Goal: Task Accomplishment & Management: Manage account settings

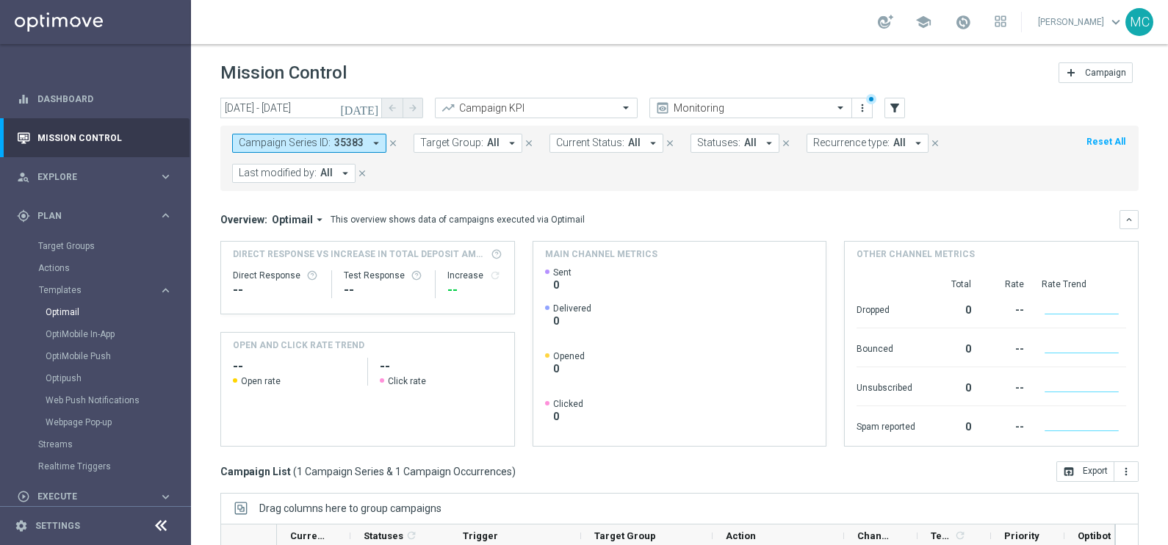
scroll to position [218, 0]
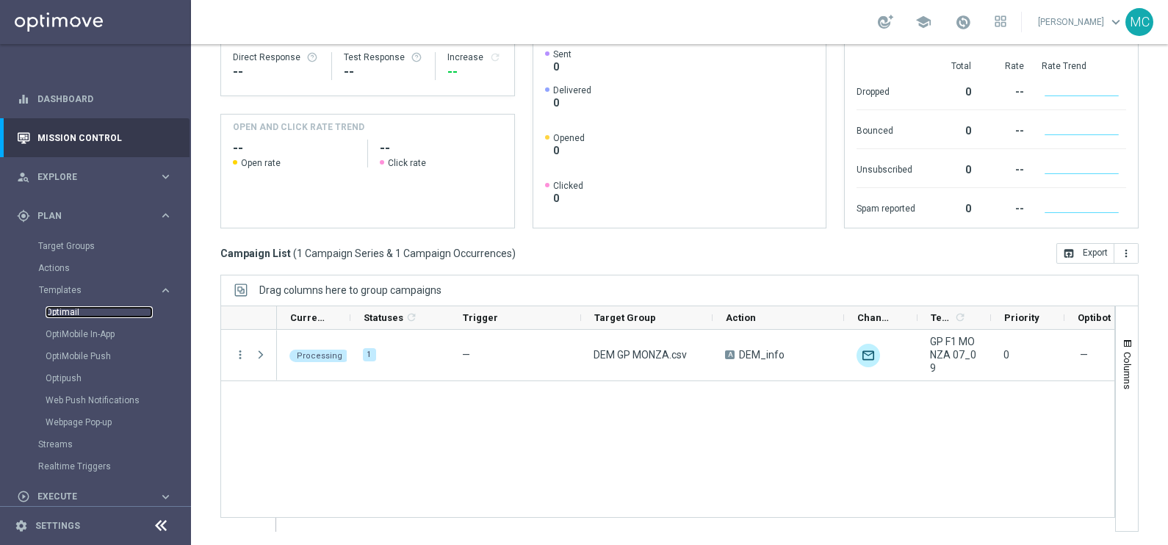
click at [71, 314] on link "Optimail" at bounding box center [99, 312] width 107 height 12
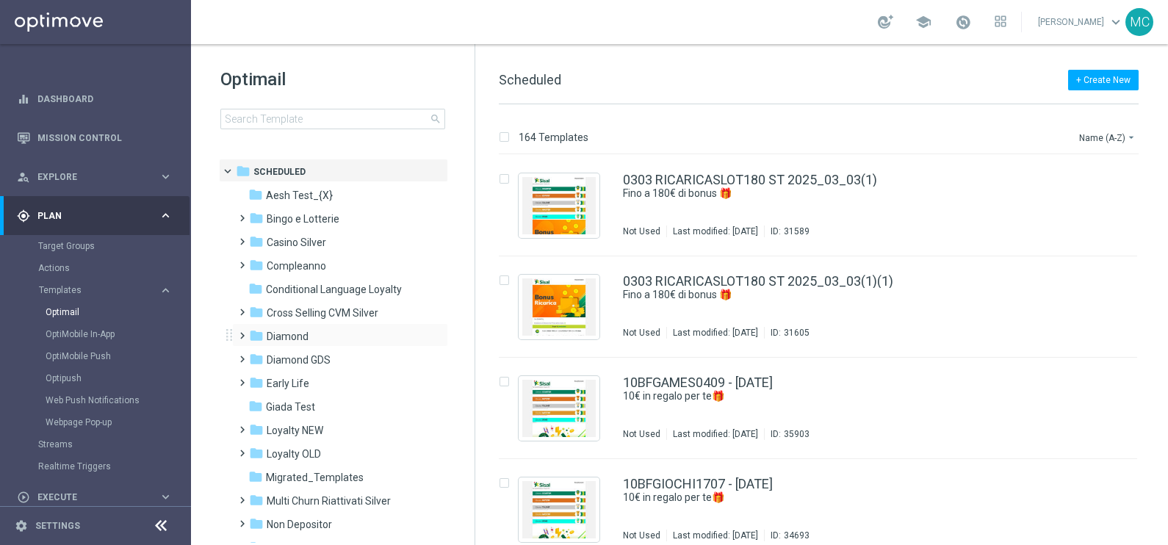
click at [242, 332] on span at bounding box center [239, 329] width 7 height 6
click at [257, 379] on span at bounding box center [254, 376] width 7 height 6
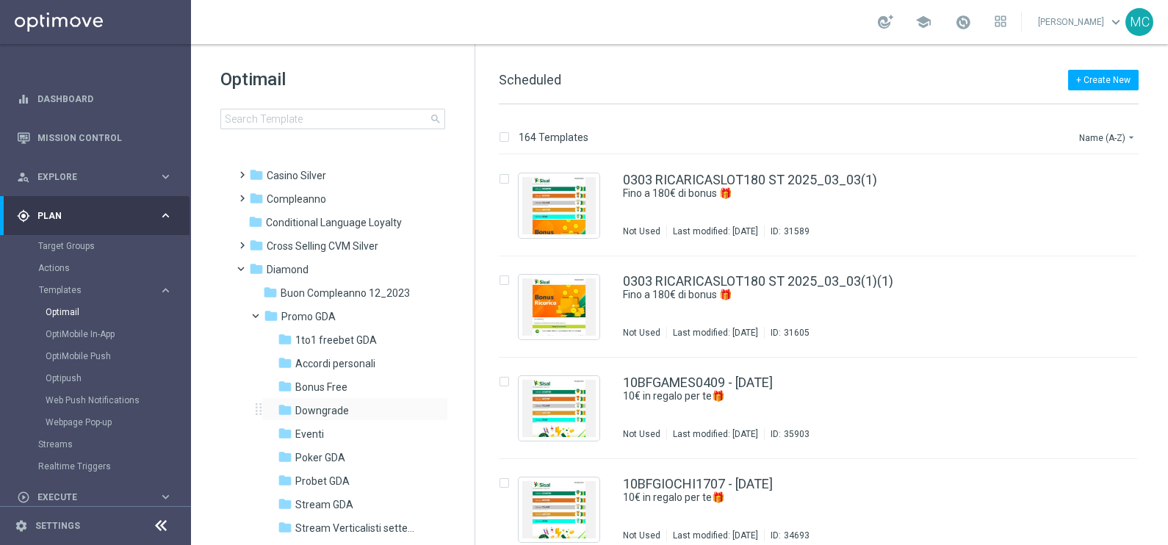
scroll to position [183, 0]
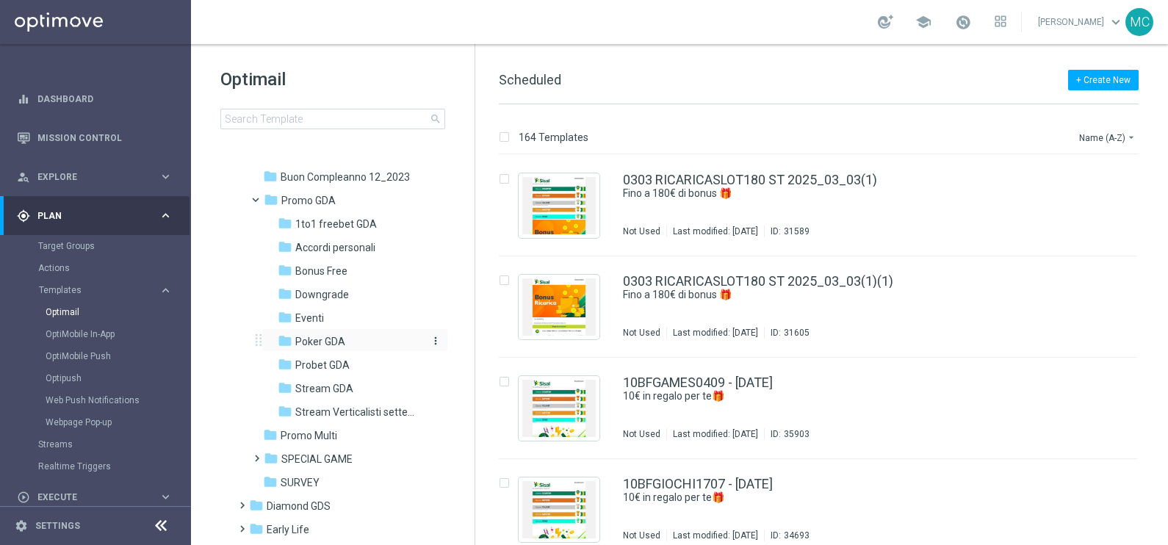
click at [320, 338] on span "Poker GDA" at bounding box center [320, 341] width 50 height 13
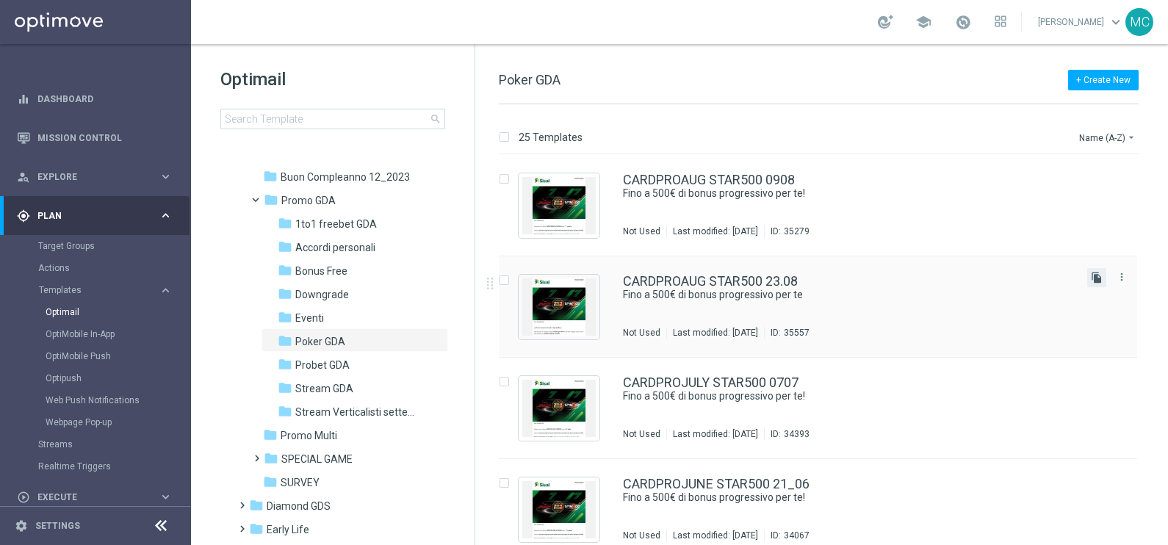
click at [1091, 279] on icon "file_copy" at bounding box center [1097, 278] width 12 height 12
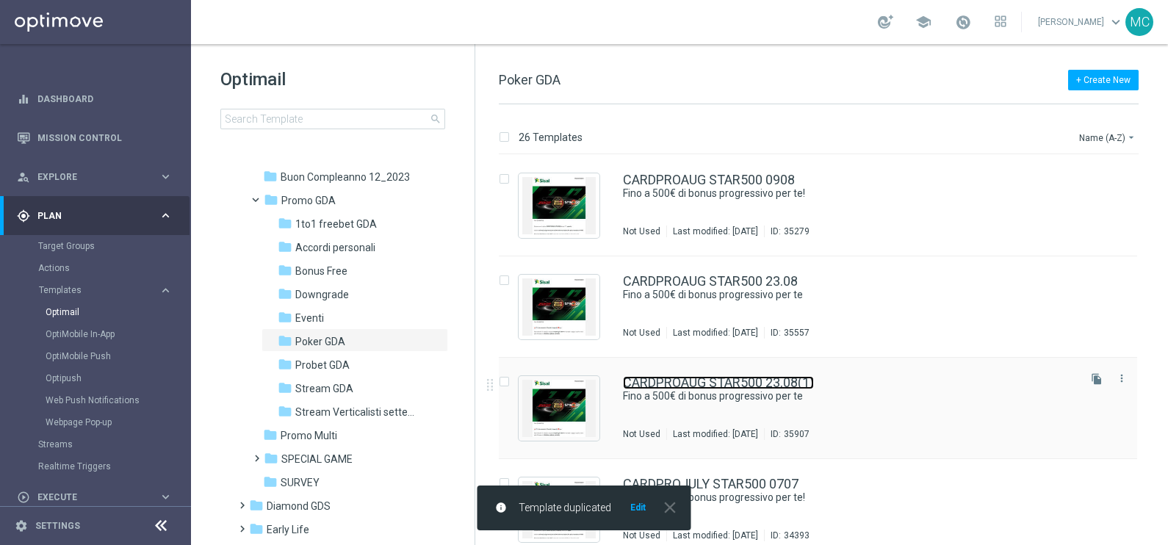
click at [749, 376] on link "CARDPROAUG STAR500 23.08(1)" at bounding box center [718, 382] width 191 height 13
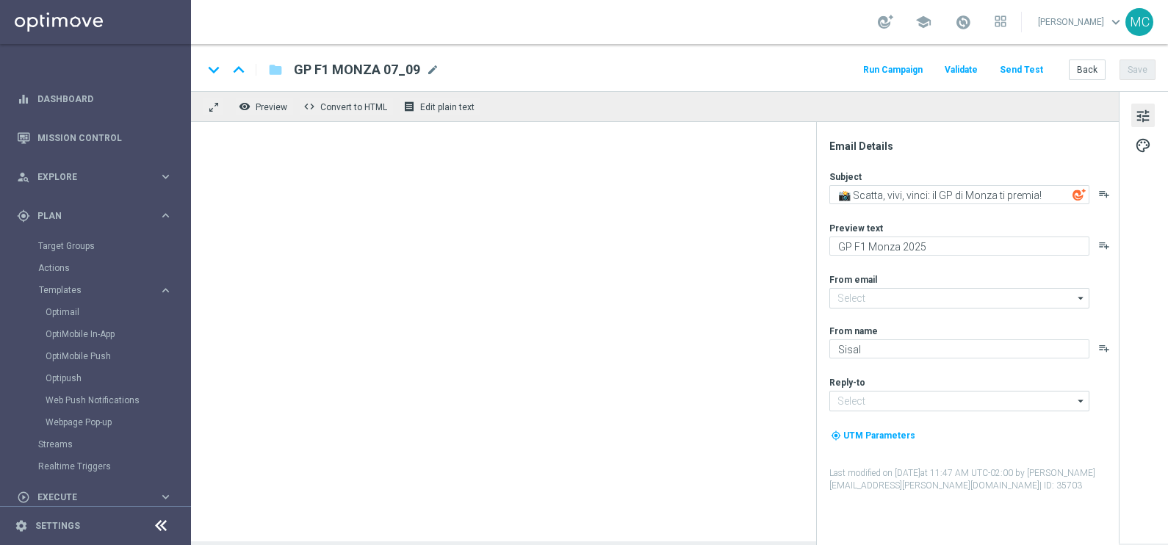
type textarea "Fino a 500€ di bonus progressivo per te"
type textarea "Una super promo per te"
type input "[EMAIL_ADDRESS][DOMAIN_NAME]"
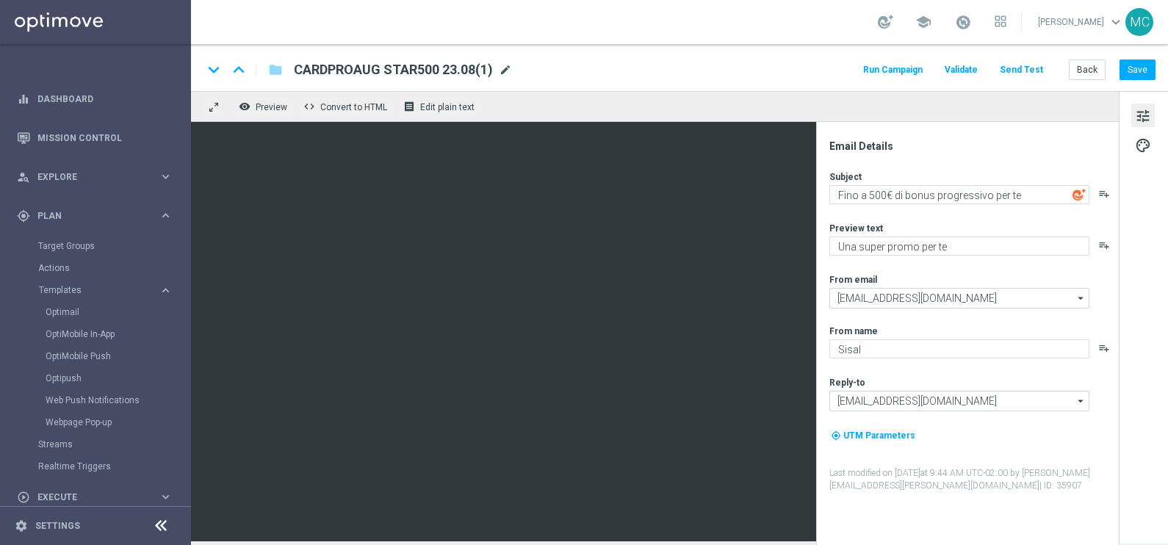
click at [506, 70] on span "mode_edit" at bounding box center [505, 69] width 13 height 13
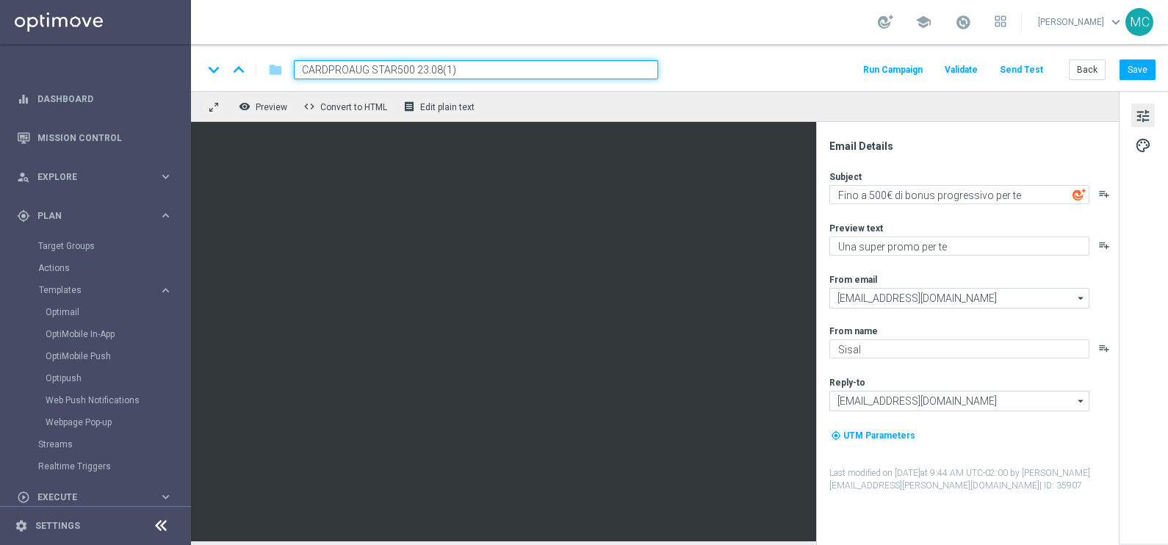
click at [367, 68] on input "CARDPROAUG STAR500 23.08(1)" at bounding box center [476, 69] width 364 height 19
drag, startPoint x: 456, startPoint y: 71, endPoint x: 422, endPoint y: 71, distance: 33.8
click at [422, 71] on input "CARDPROSEPT STAR500 23.08(1)" at bounding box center [476, 69] width 364 height 19
type input "CARDPROSEPT STAR500 06.09"
click at [1136, 70] on button "Save" at bounding box center [1138, 70] width 36 height 21
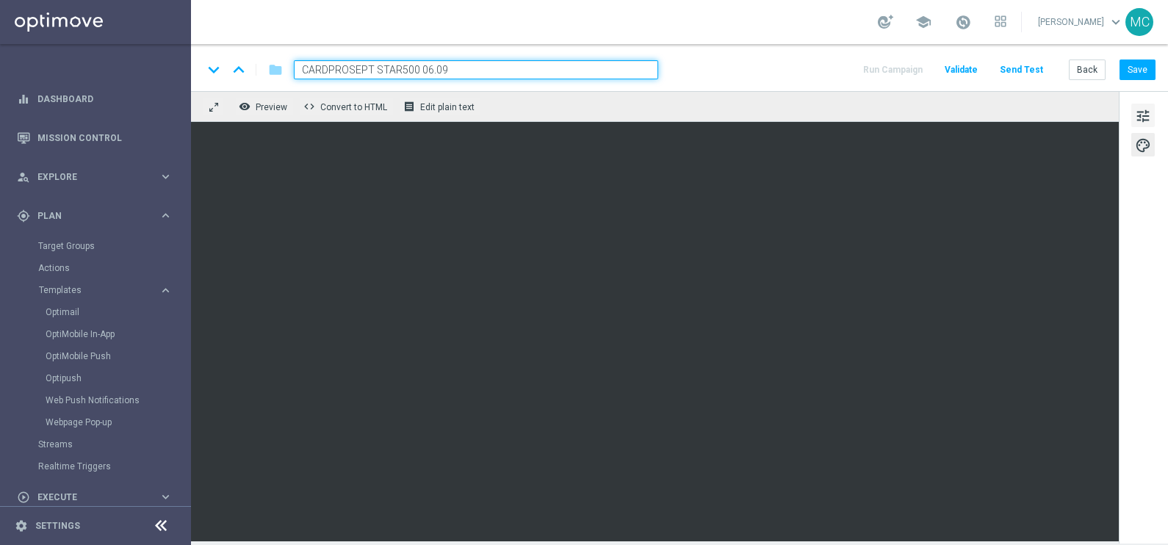
click at [1143, 110] on span "tune" at bounding box center [1143, 116] width 16 height 19
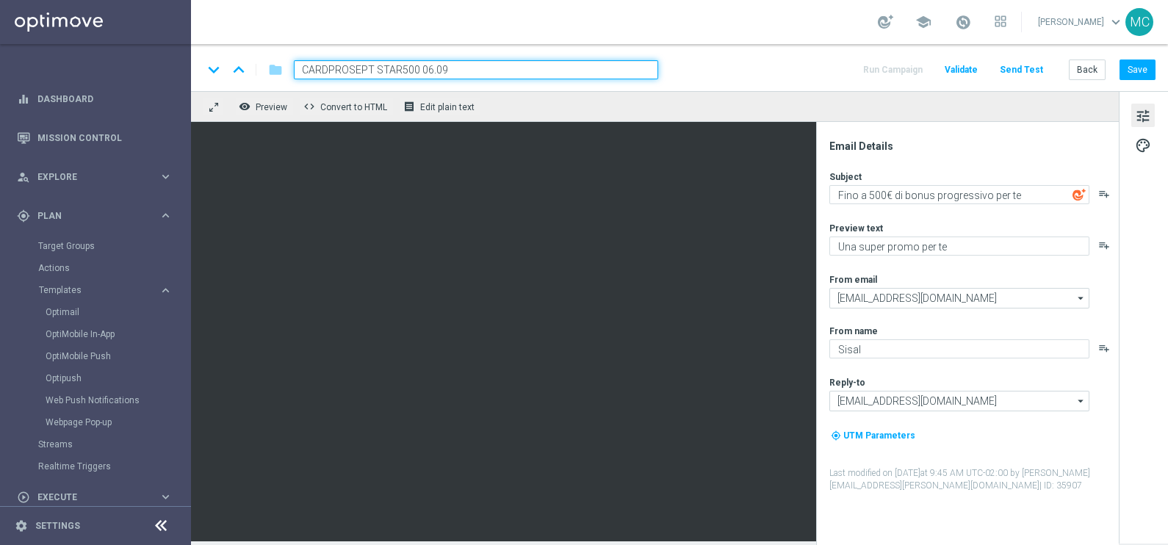
click at [1085, 296] on icon "arrow_drop_down" at bounding box center [1081, 298] width 15 height 19
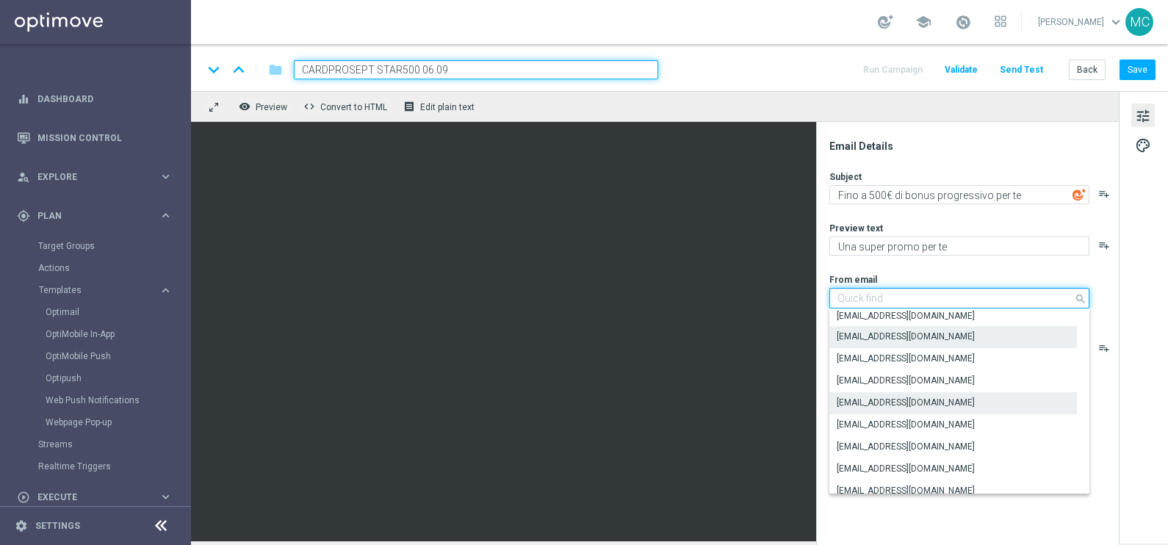
scroll to position [183, 0]
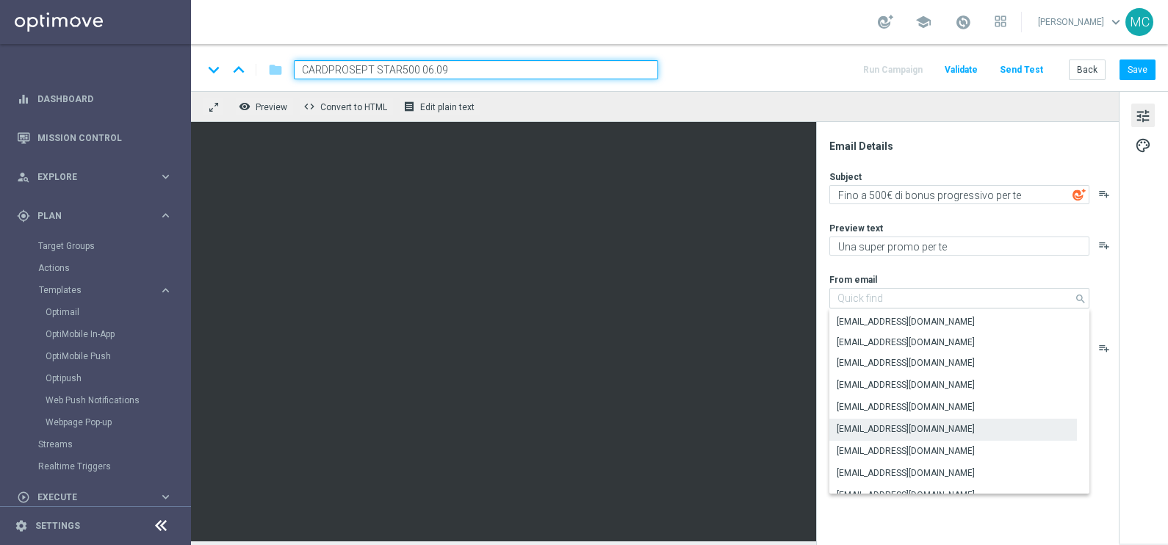
click at [1165, 309] on div "tune palette" at bounding box center [1143, 317] width 49 height 453
type input "[EMAIL_ADDRESS][DOMAIN_NAME]"
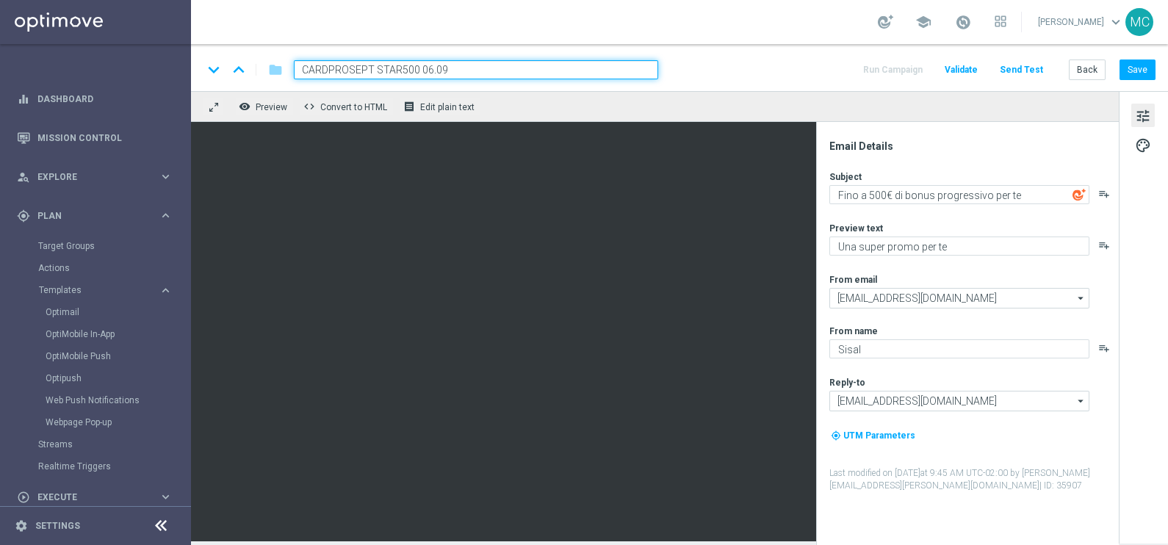
click at [1081, 301] on icon "arrow_drop_down" at bounding box center [1081, 298] width 15 height 19
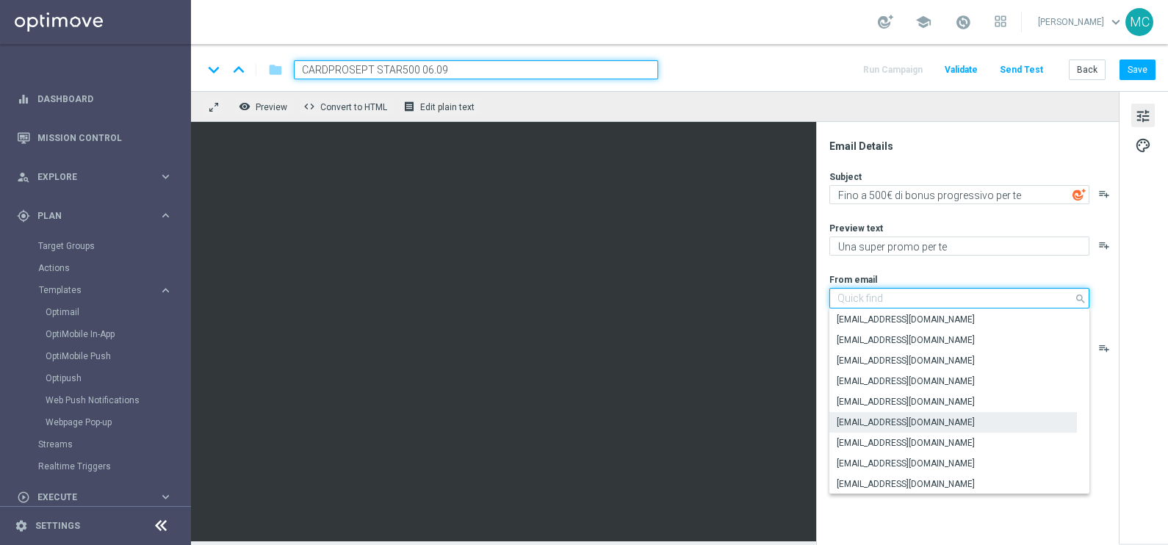
scroll to position [284, 0]
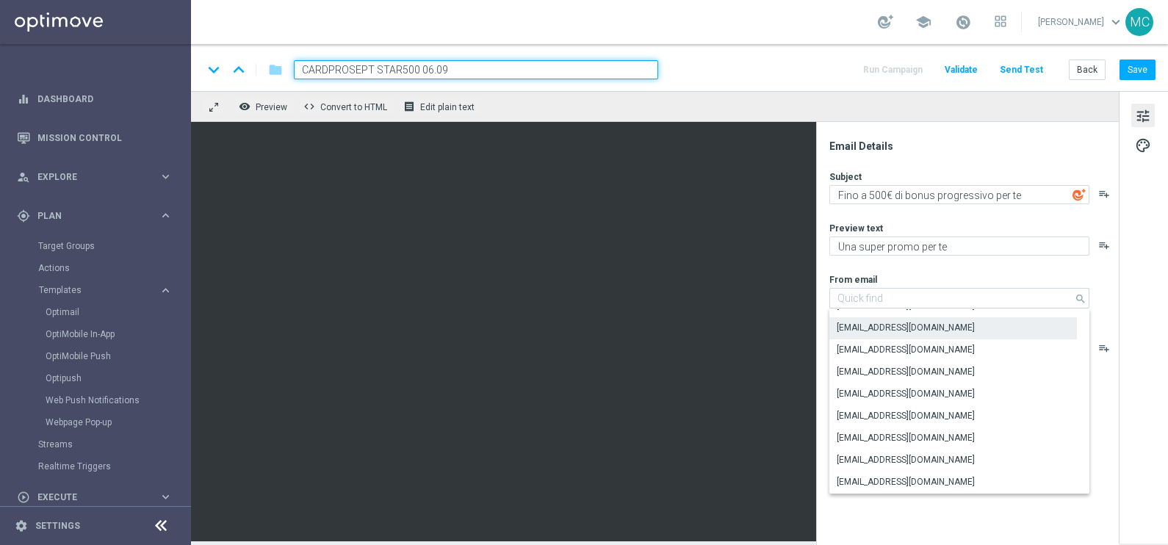
click at [1143, 309] on div "tune palette" at bounding box center [1143, 317] width 49 height 453
type input "[EMAIL_ADDRESS][DOMAIN_NAME]"
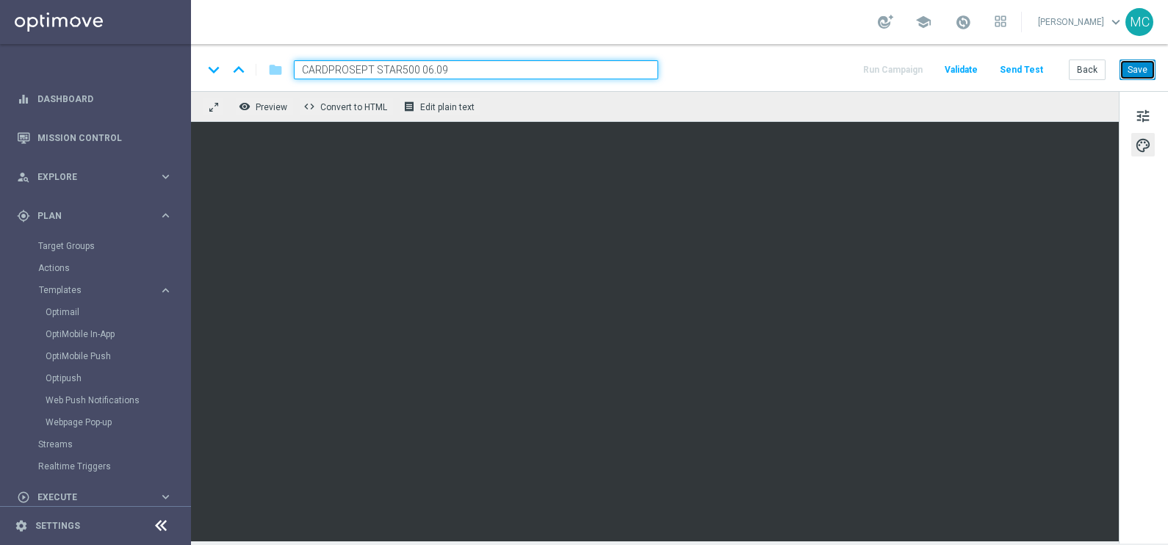
click at [1132, 71] on button "Save" at bounding box center [1138, 70] width 36 height 21
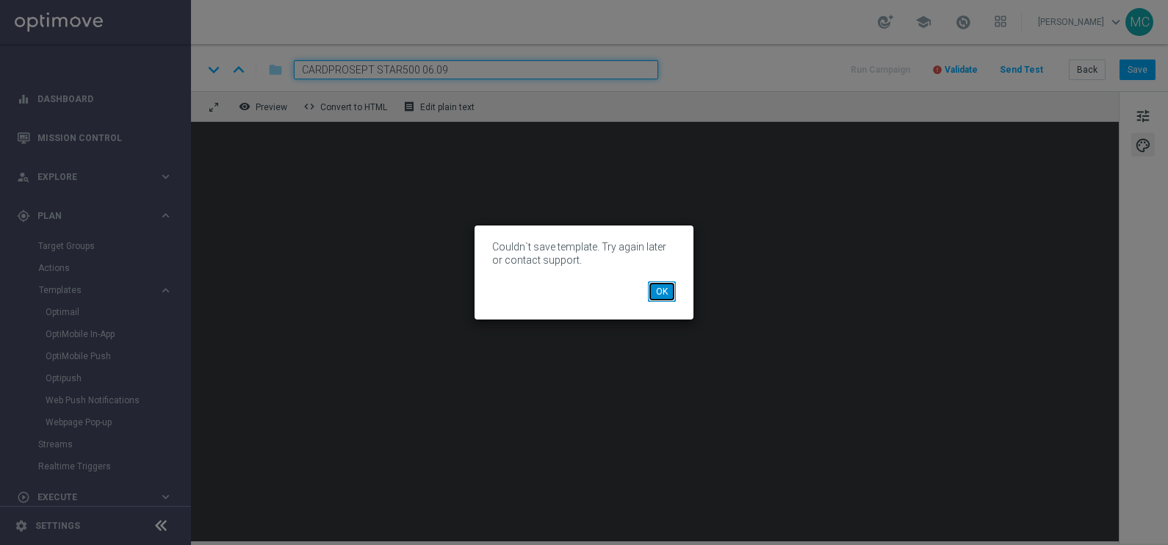
click at [662, 295] on button "OK" at bounding box center [662, 291] width 28 height 21
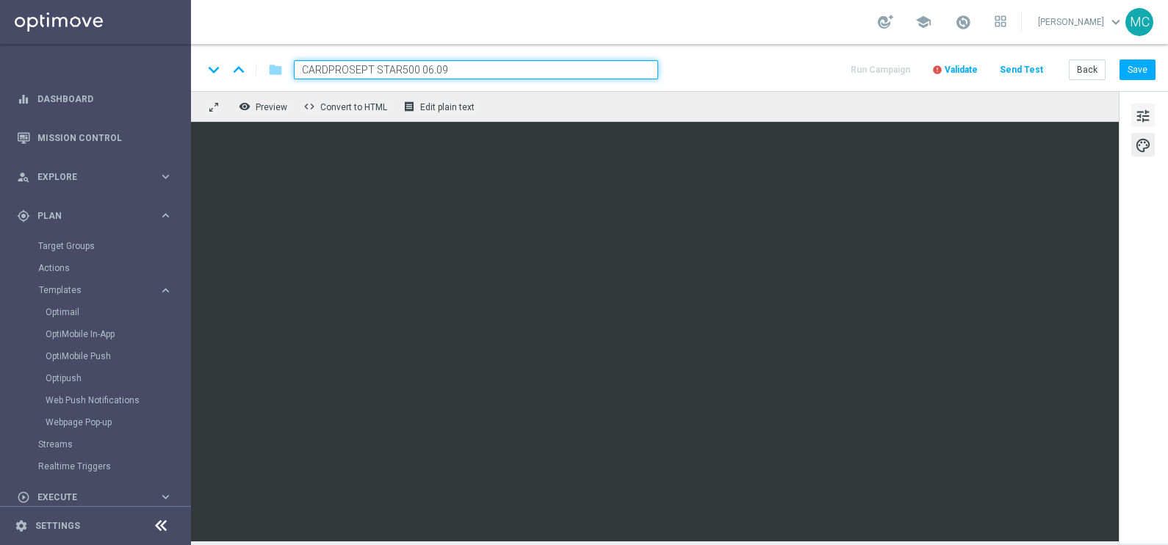
click at [1143, 111] on span "tune" at bounding box center [1143, 116] width 16 height 19
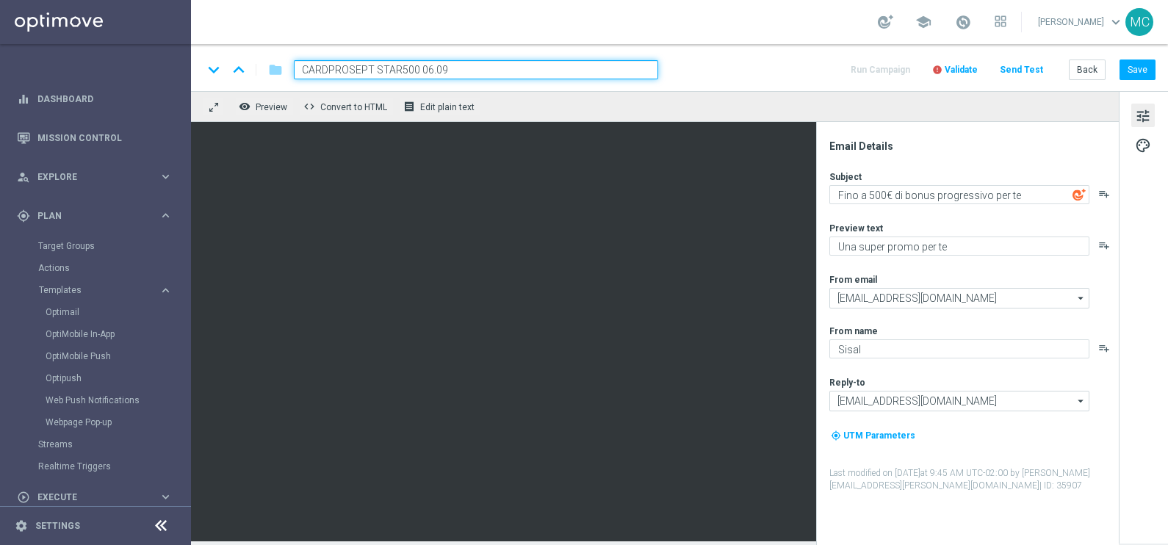
click at [1149, 311] on div "tune palette" at bounding box center [1143, 317] width 49 height 453
click at [957, 66] on span "Validate" at bounding box center [961, 70] width 33 height 10
click at [1148, 69] on button "Save" at bounding box center [1138, 70] width 36 height 21
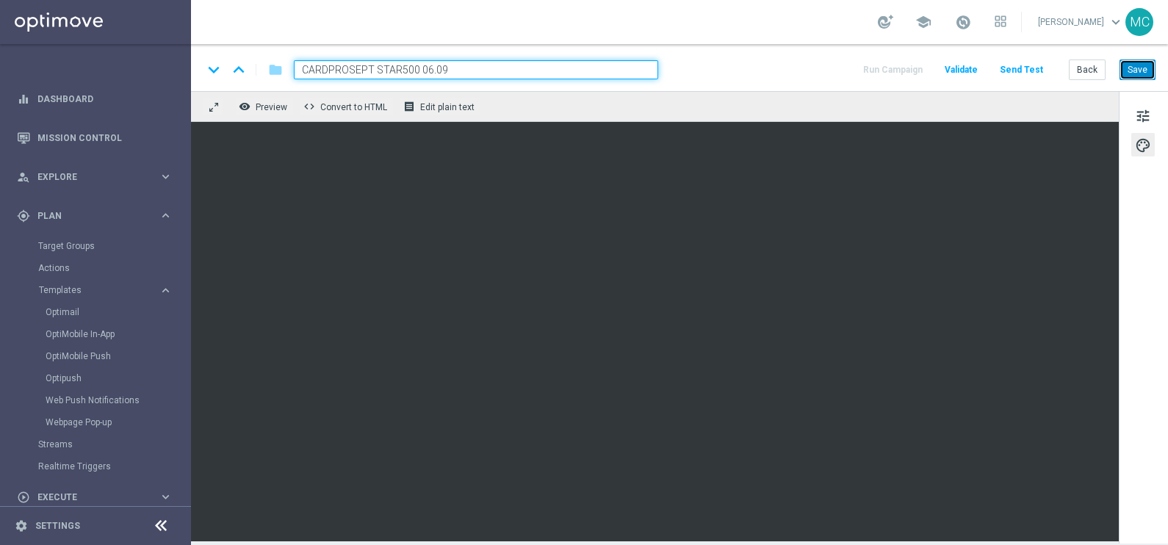
click at [1132, 68] on button "Save" at bounding box center [1138, 70] width 36 height 21
click at [302, 69] on input "CARDPROSEPT STAR500 06.09" at bounding box center [476, 69] width 364 height 19
type input "DEM CARDPROSEPT STAR500 06.09"
click at [1129, 70] on button "Save" at bounding box center [1138, 70] width 36 height 21
click at [893, 70] on button "Run Campaign" at bounding box center [893, 70] width 64 height 20
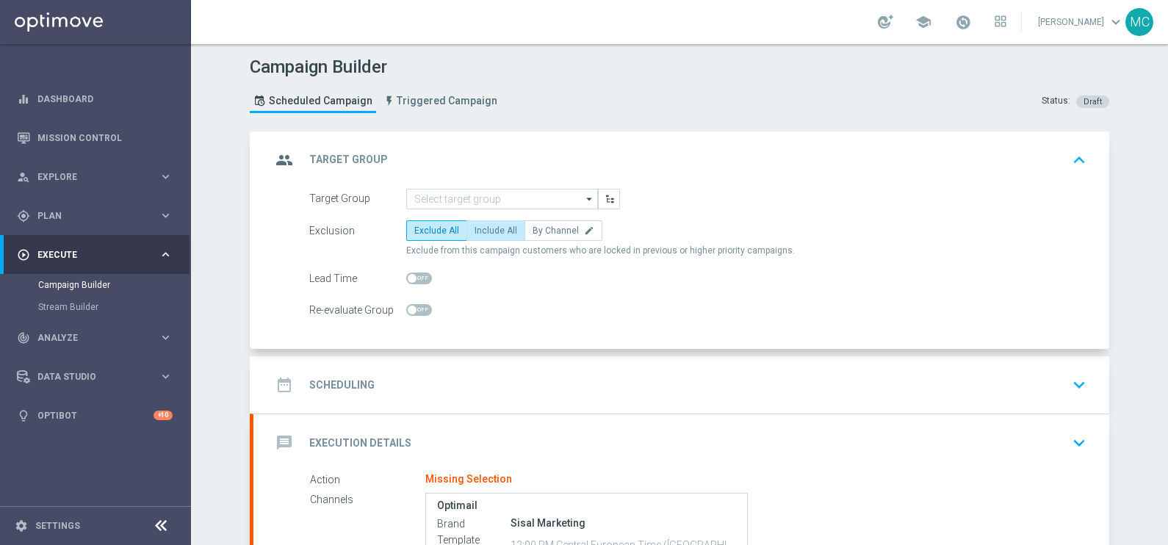
click at [497, 226] on span "Include All" at bounding box center [496, 231] width 43 height 10
click at [484, 229] on input "Include All" at bounding box center [480, 234] width 10 height 10
radio input "true"
click at [583, 198] on icon "arrow_drop_down" at bounding box center [590, 199] width 15 height 19
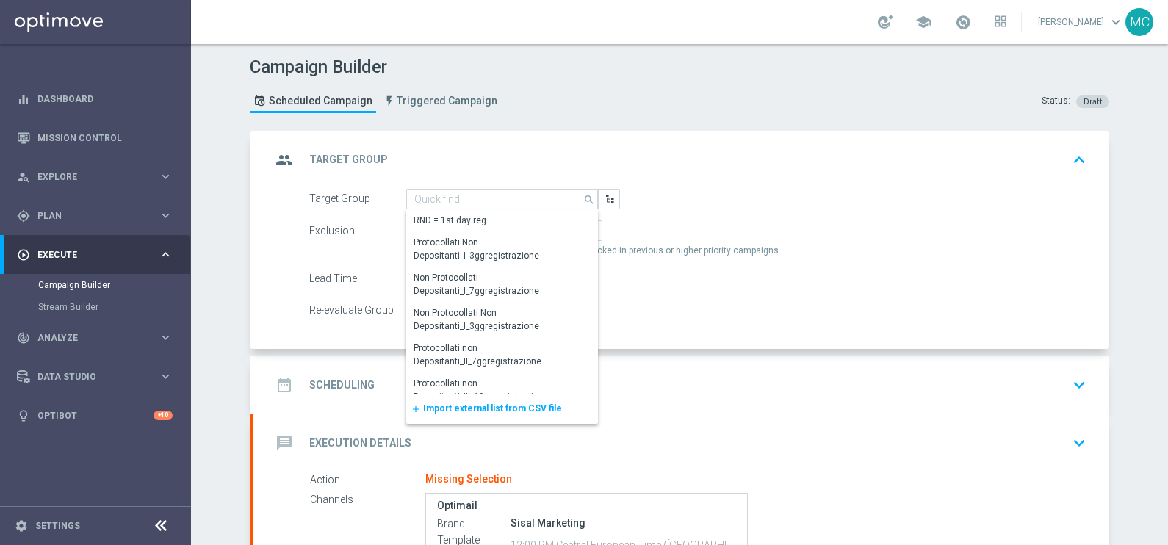
click at [472, 409] on span "Import external list from CSV file" at bounding box center [492, 408] width 139 height 10
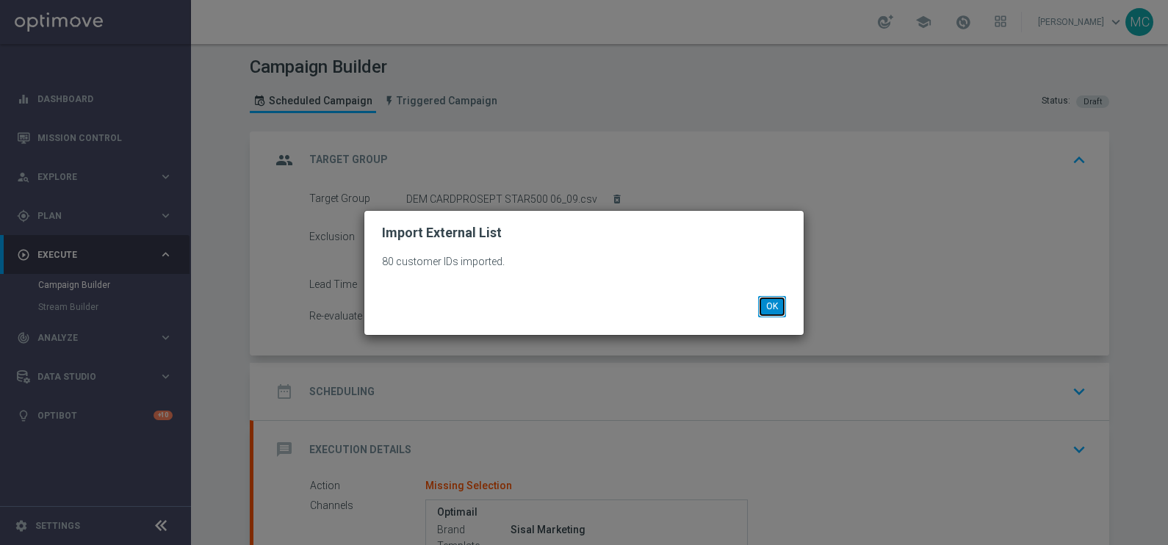
click at [772, 306] on button "OK" at bounding box center [772, 306] width 28 height 21
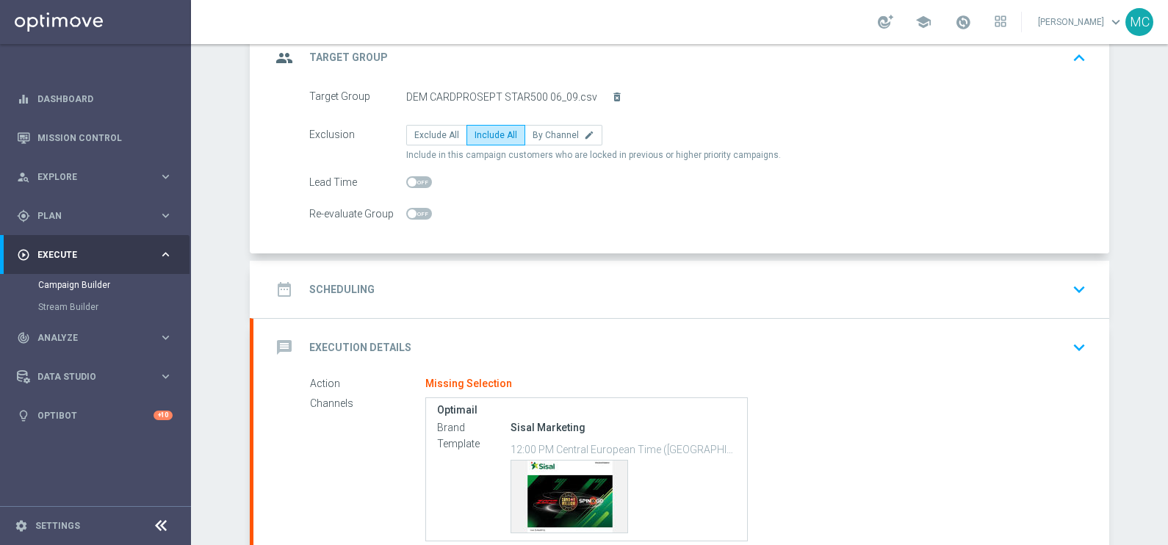
scroll to position [226, 0]
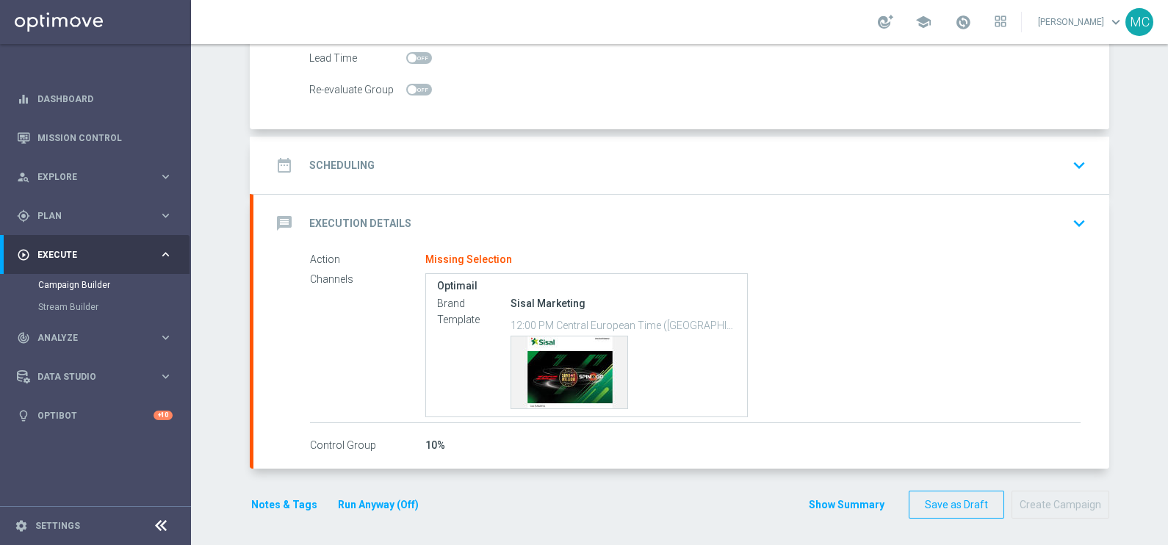
click at [1074, 165] on icon "keyboard_arrow_down" at bounding box center [1079, 165] width 22 height 22
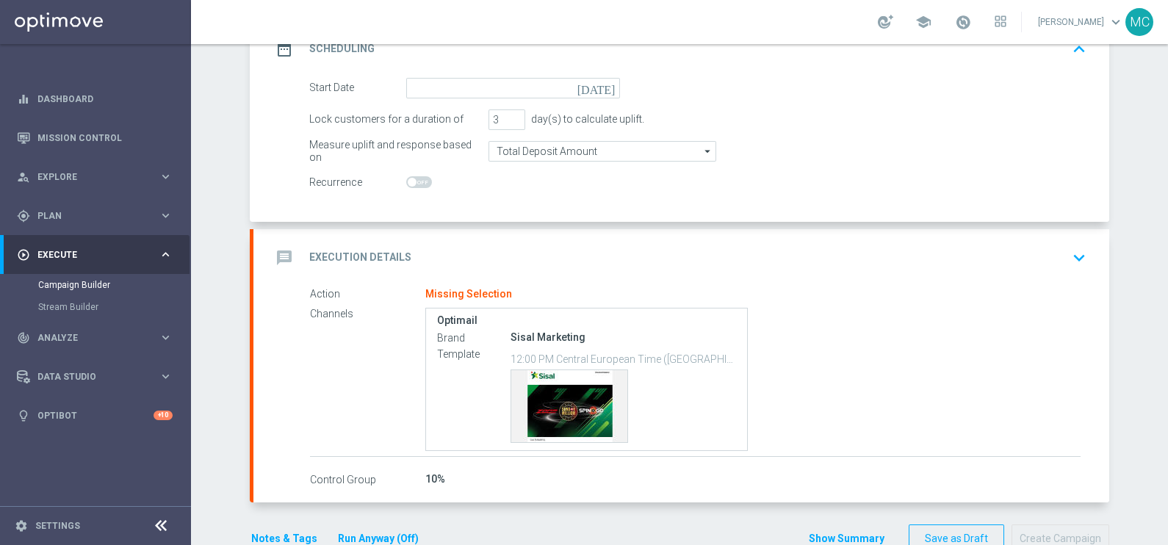
click at [604, 86] on icon "[DATE]" at bounding box center [599, 86] width 43 height 16
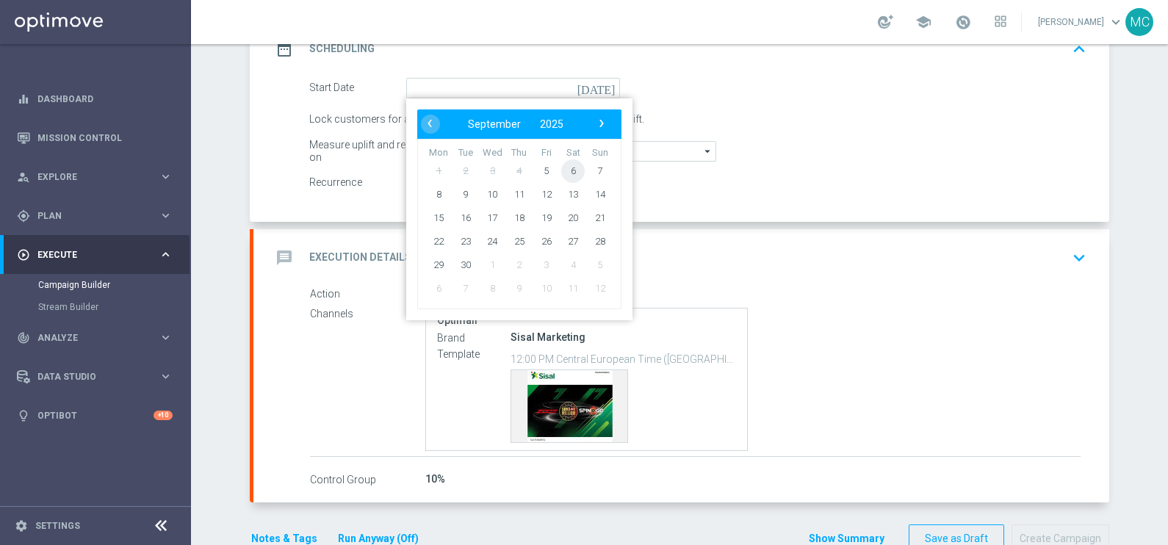
click at [561, 168] on span "6" at bounding box center [573, 171] width 24 height 24
type input "[DATE]"
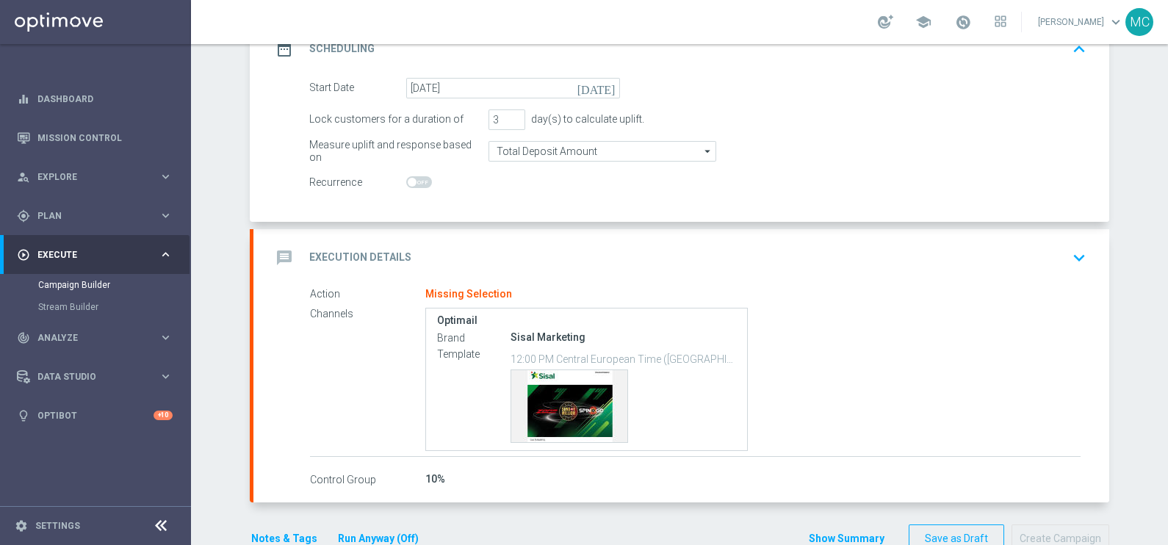
click at [1073, 259] on icon "keyboard_arrow_down" at bounding box center [1079, 258] width 22 height 22
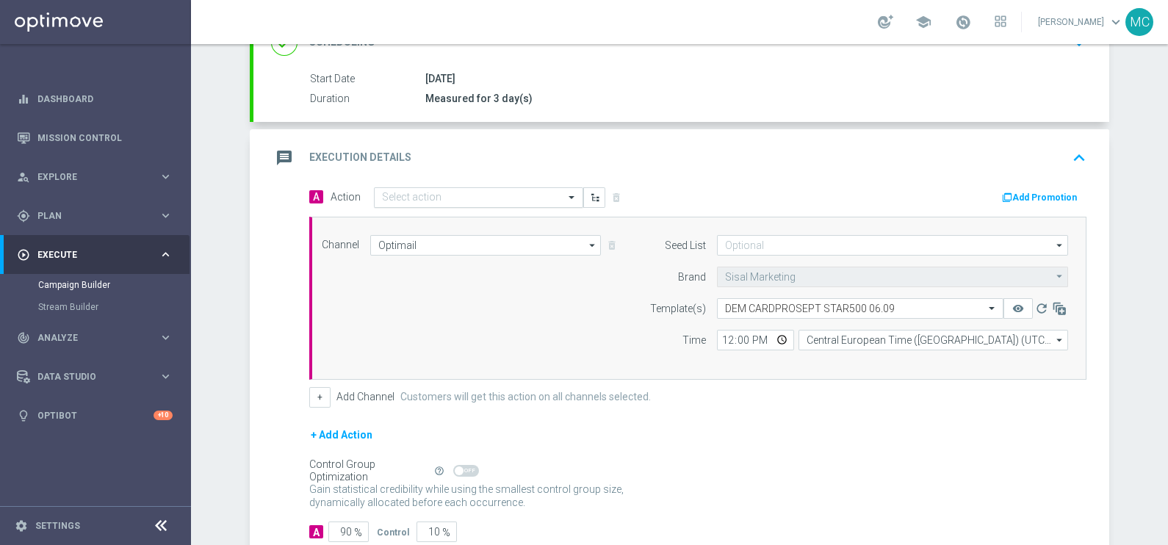
click at [429, 188] on div "Select action" at bounding box center [478, 197] width 209 height 21
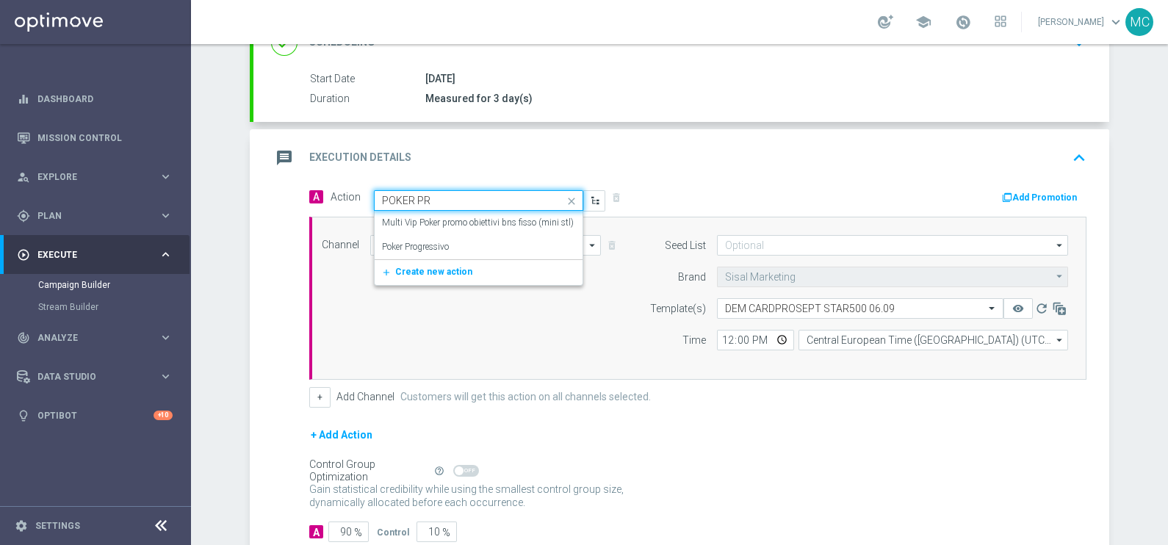
type input "POKER PRO"
click at [452, 242] on div "Poker Progressivo edit" at bounding box center [478, 247] width 193 height 24
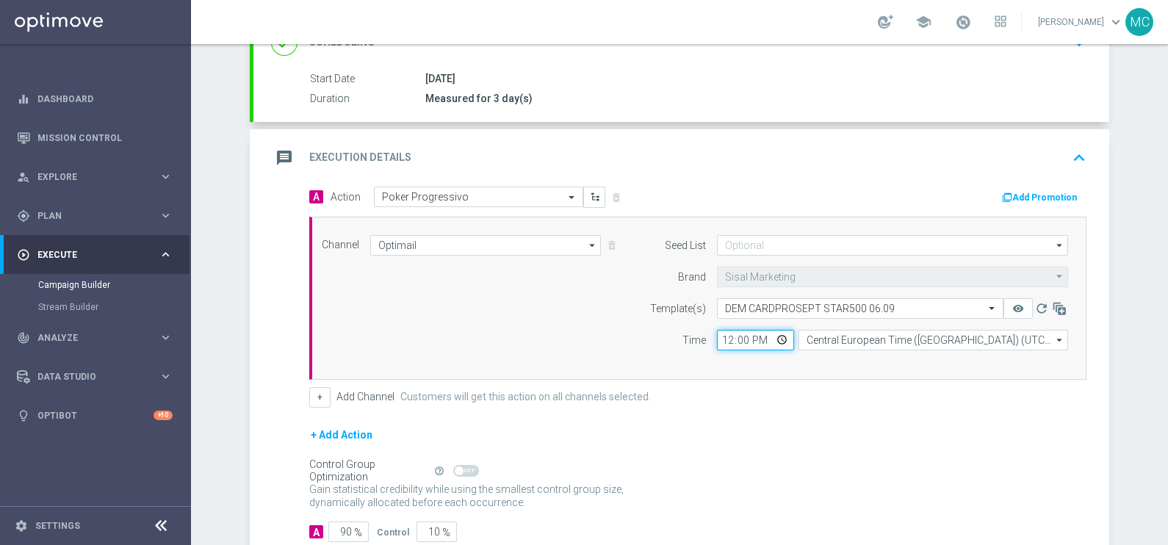
drag, startPoint x: 742, startPoint y: 337, endPoint x: 719, endPoint y: 338, distance: 23.5
click at [719, 338] on input "12:00" at bounding box center [755, 340] width 77 height 21
type input "11:00"
click at [794, 430] on div "+ Add Action" at bounding box center [697, 444] width 777 height 37
drag, startPoint x: 347, startPoint y: 528, endPoint x: 376, endPoint y: 529, distance: 29.4
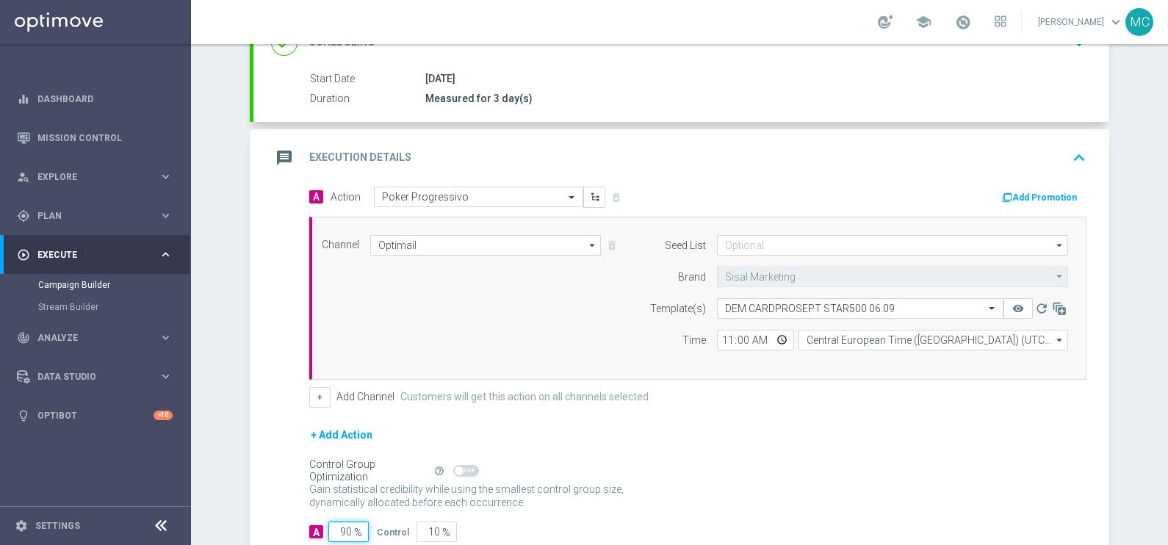
click at [376, 529] on div "A 90 % Control 10 %" at bounding box center [697, 532] width 777 height 21
type input "1"
type input "99"
type input "10"
type input "90"
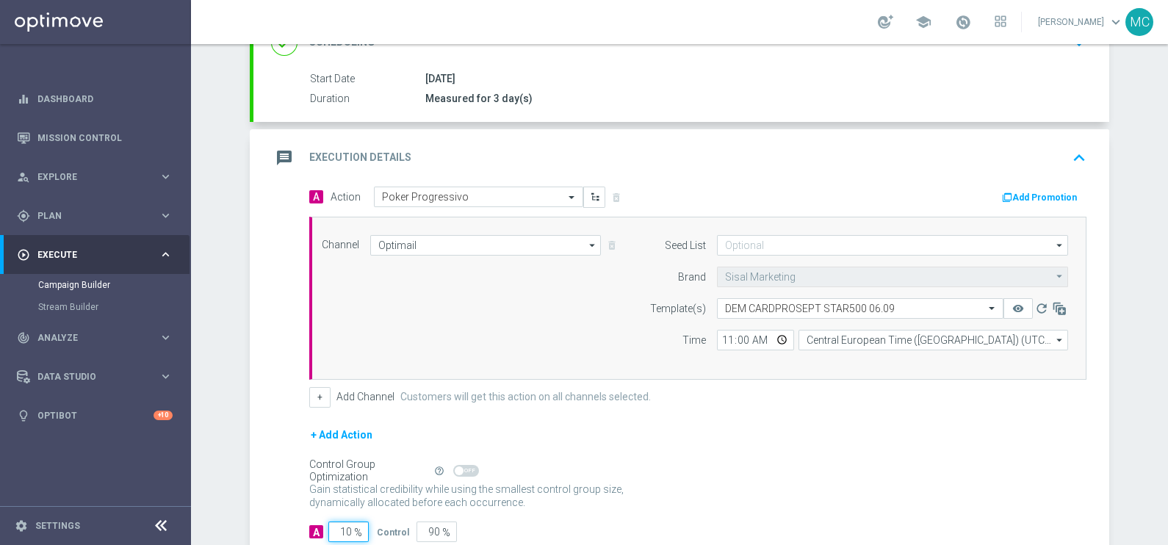
type input "100"
type input "0"
type input "100"
click at [880, 472] on div "Control Group Optimization Self Optimizing Campaign help_outline" at bounding box center [697, 471] width 777 height 16
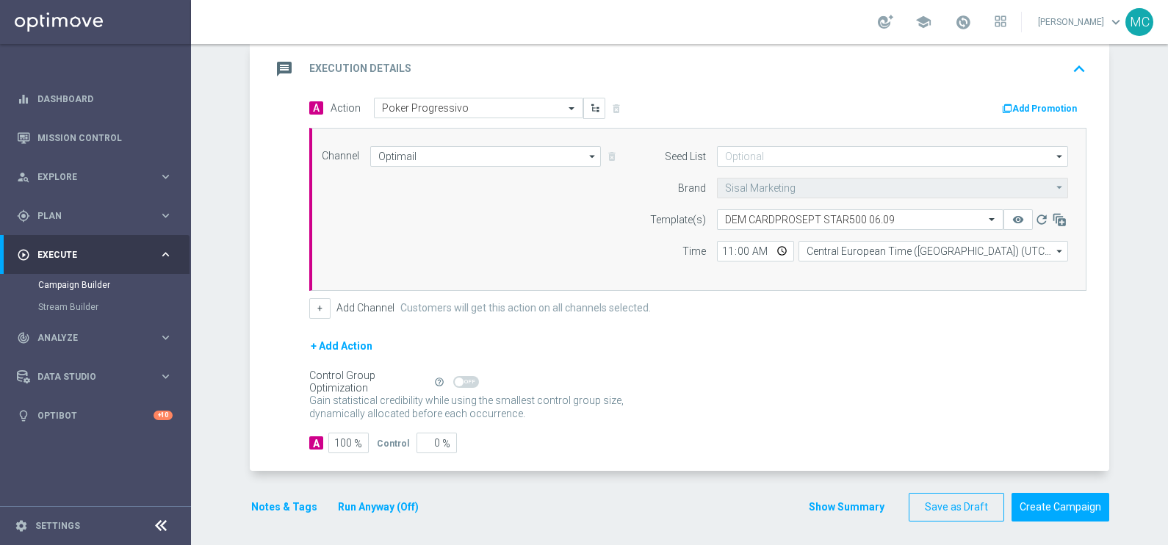
scroll to position [317, 0]
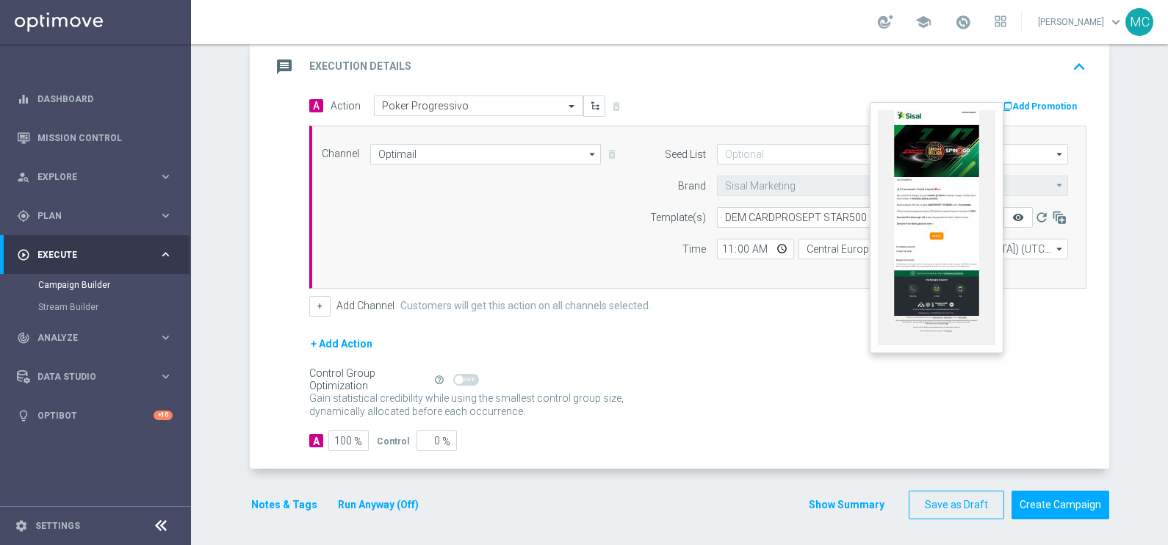
click at [1015, 213] on icon "remove_red_eye" at bounding box center [1019, 218] width 12 height 12
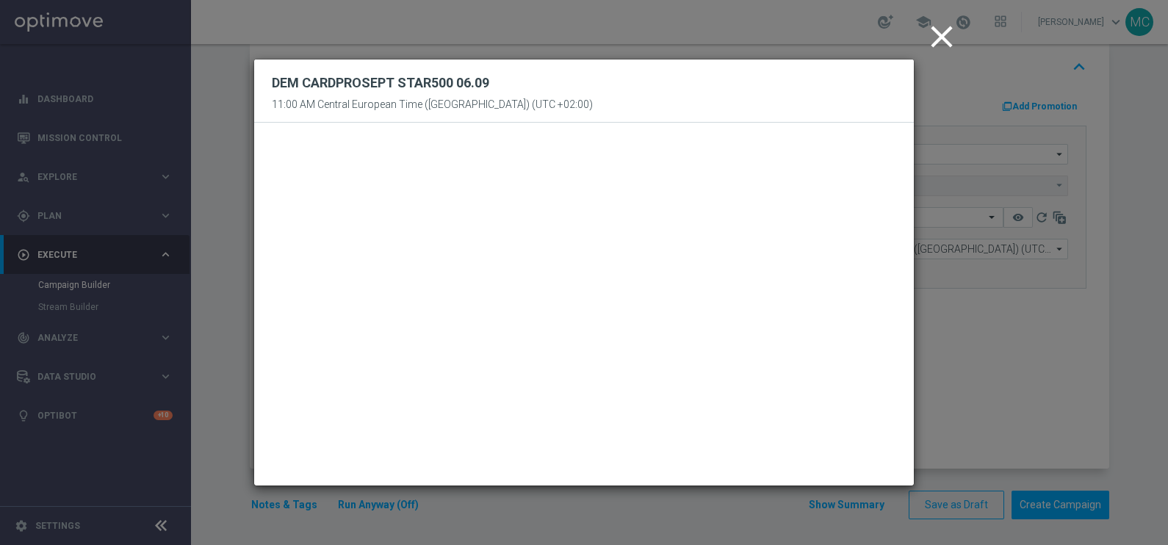
click at [938, 37] on icon "close" at bounding box center [942, 36] width 37 height 37
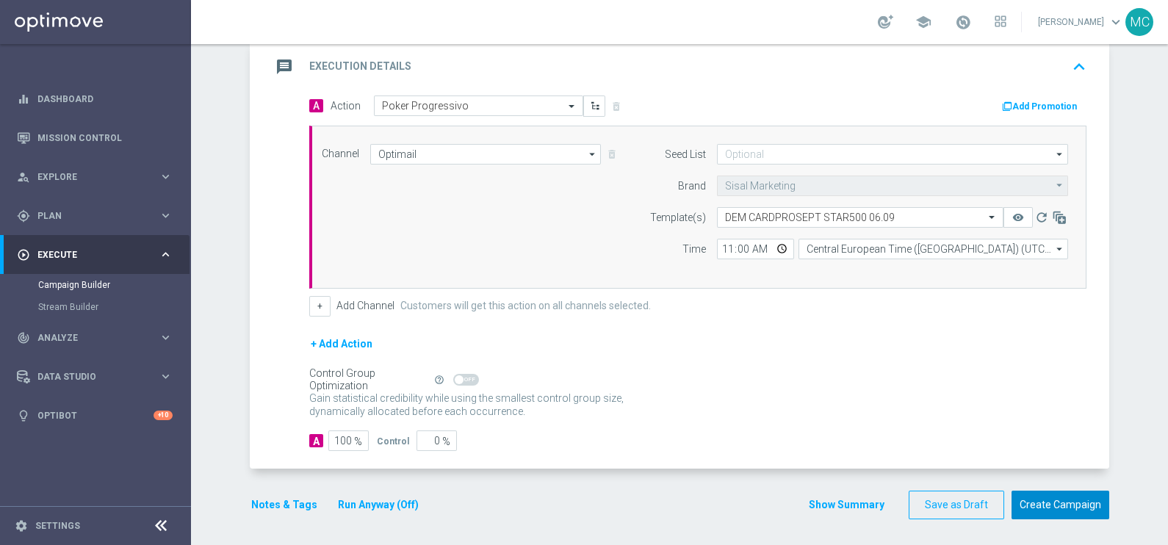
click at [1046, 503] on button "Create Campaign" at bounding box center [1061, 505] width 98 height 29
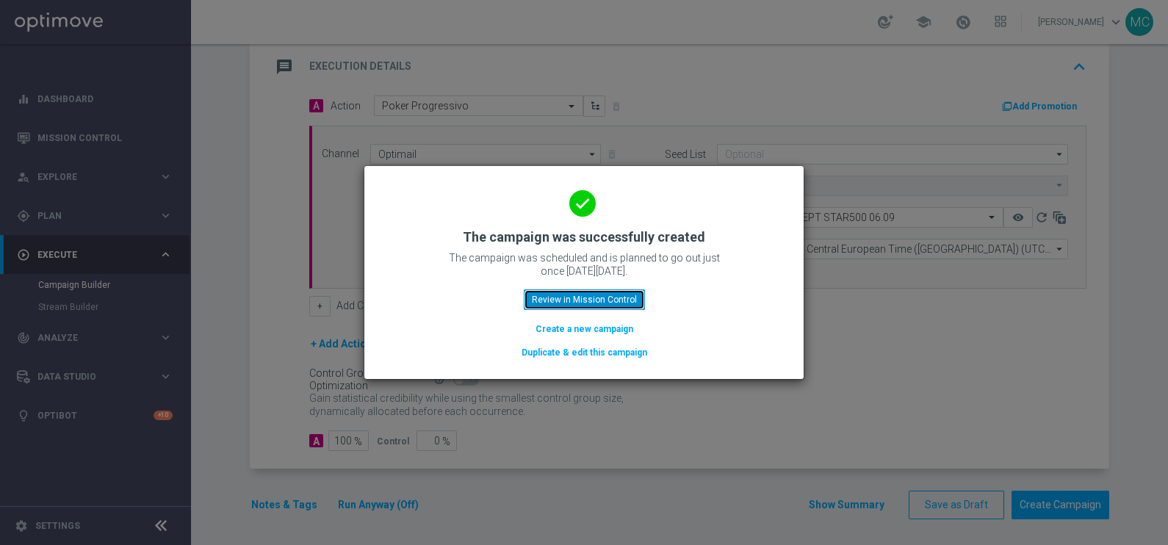
click at [571, 298] on button "Review in Mission Control" at bounding box center [584, 300] width 121 height 21
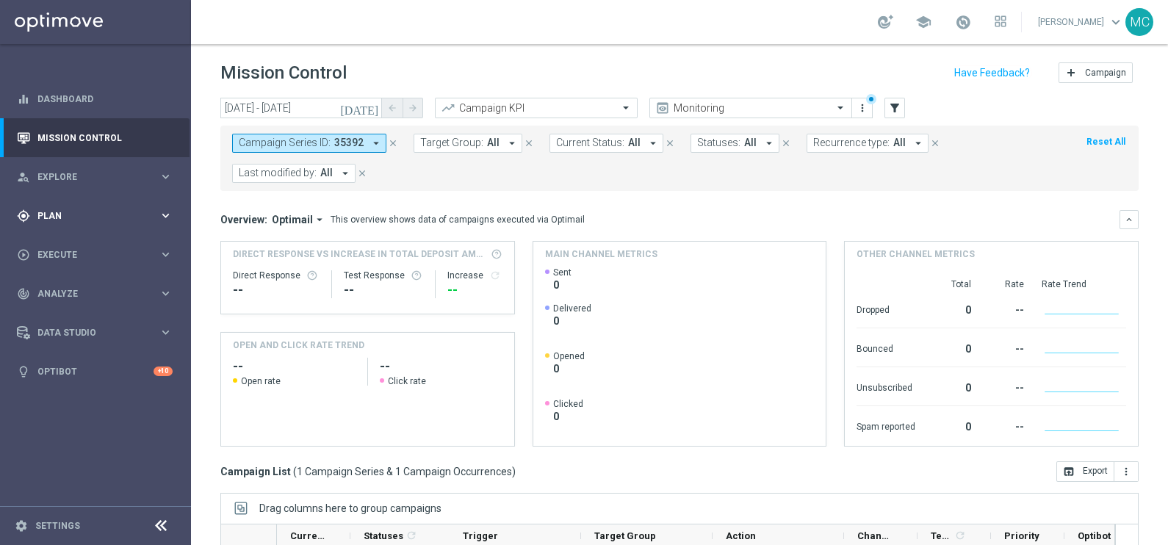
click at [161, 223] on div "gps_fixed Plan keyboard_arrow_right" at bounding box center [95, 215] width 190 height 39
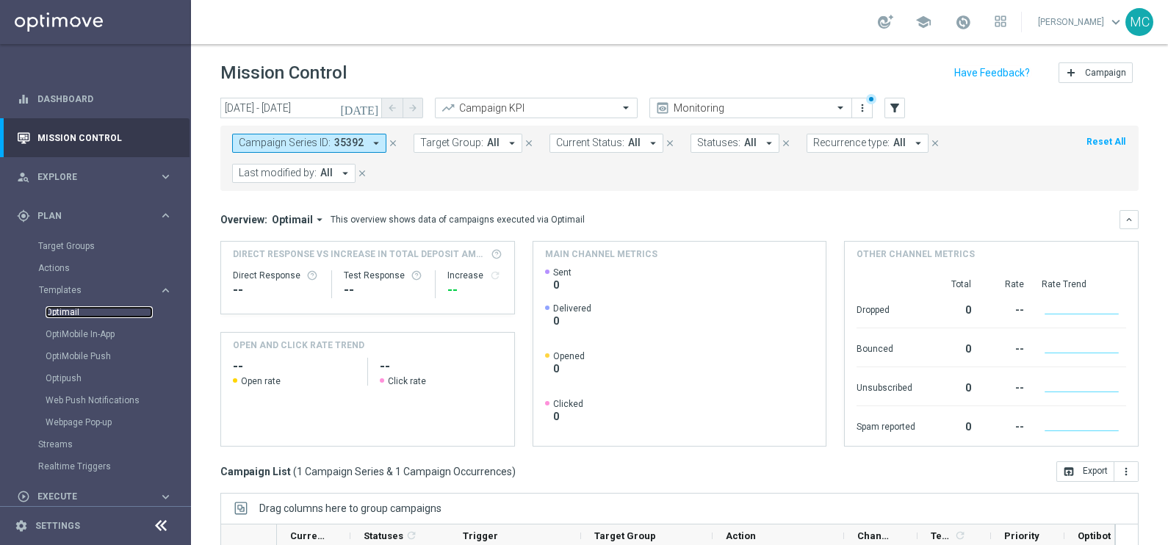
click at [62, 308] on link "Optimail" at bounding box center [99, 312] width 107 height 12
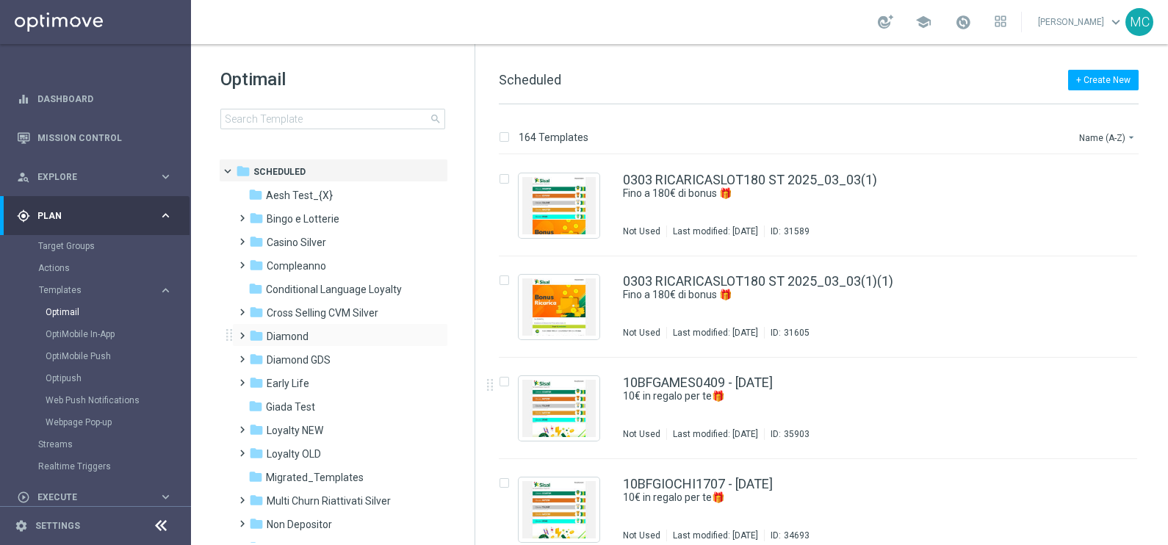
click at [237, 332] on span at bounding box center [239, 329] width 7 height 6
click at [257, 379] on span at bounding box center [254, 376] width 7 height 6
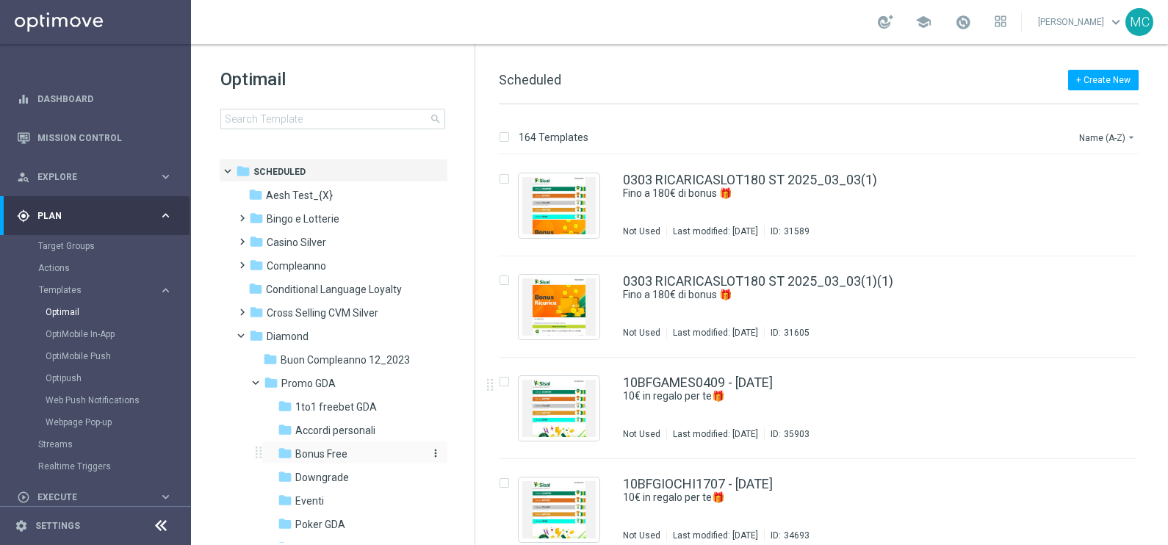
scroll to position [91, 0]
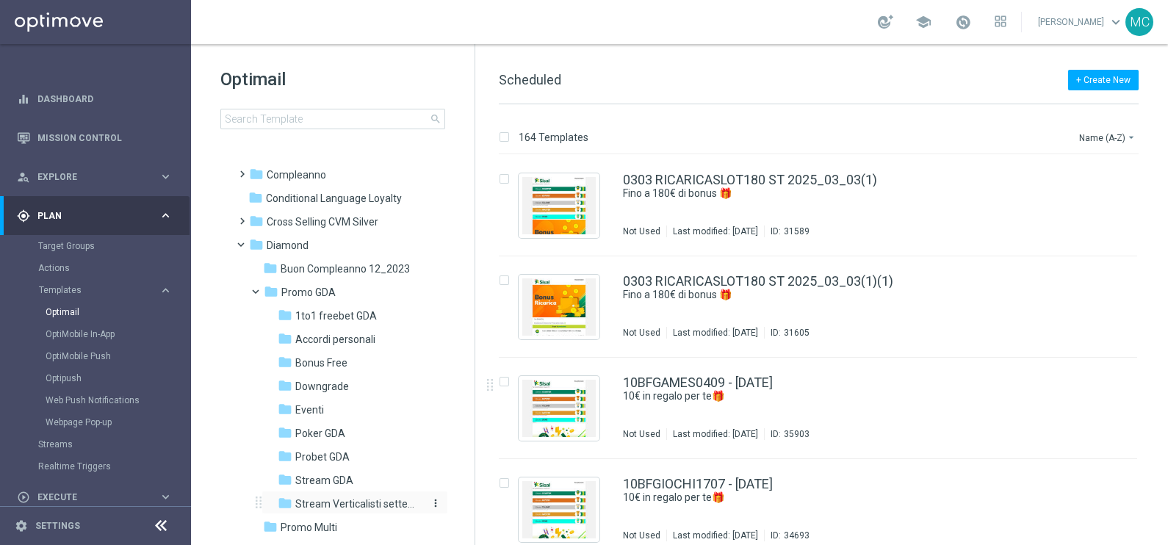
click at [330, 497] on span "Stream Verticalisti settembre 2025" at bounding box center [358, 503] width 127 height 13
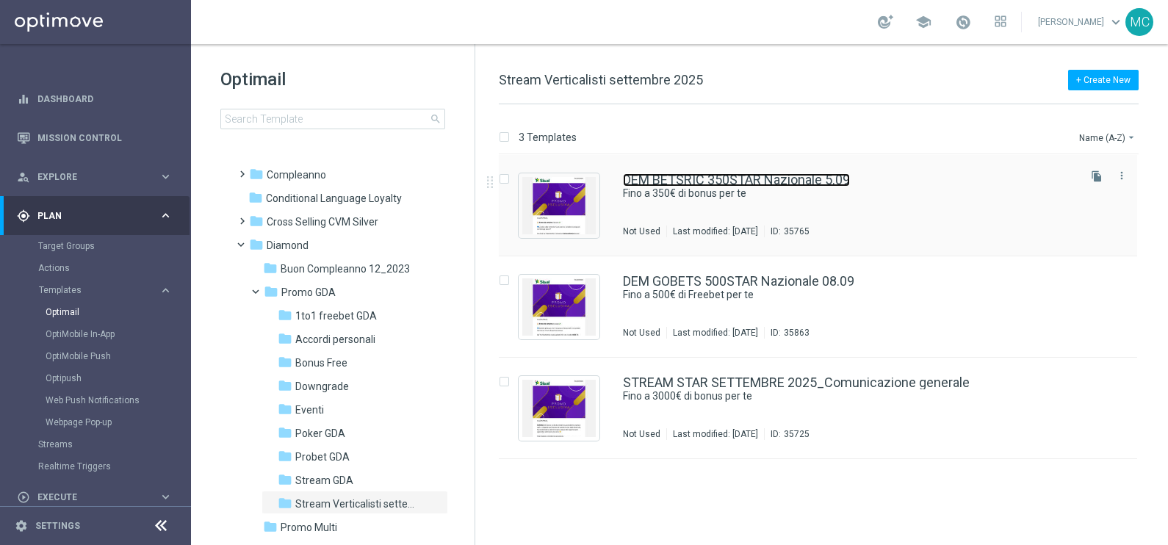
click at [731, 178] on link "DEM BETSRIC 350STAR Nazionale 5.09" at bounding box center [736, 179] width 227 height 13
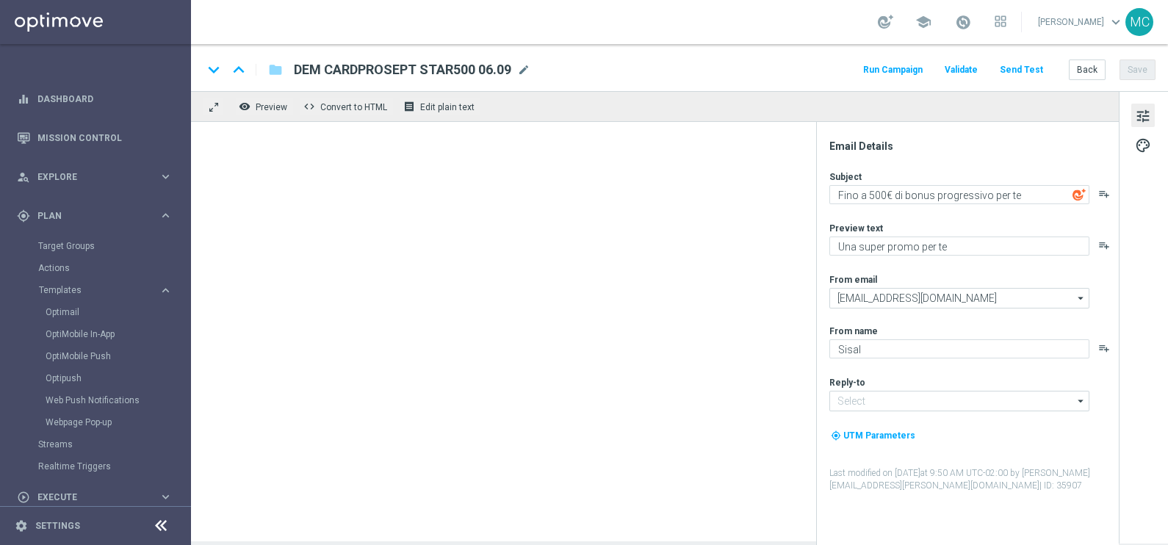
type input "DEM BETSRIC 350STAR Nazionale 5.09"
type textarea "Fino a 350€ di bonus per te"
type textarea "🏆 Un mese [PERSON_NAME]. Solo su SISAL."
type input "[EMAIL_ADDRESS][DOMAIN_NAME]"
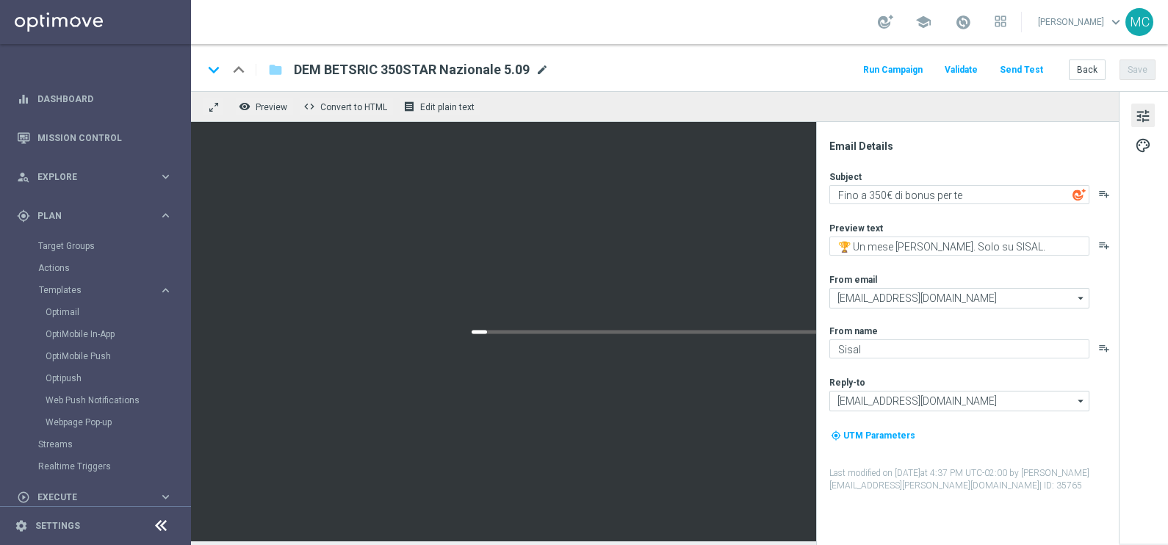
click at [540, 72] on span "mode_edit" at bounding box center [542, 69] width 13 height 13
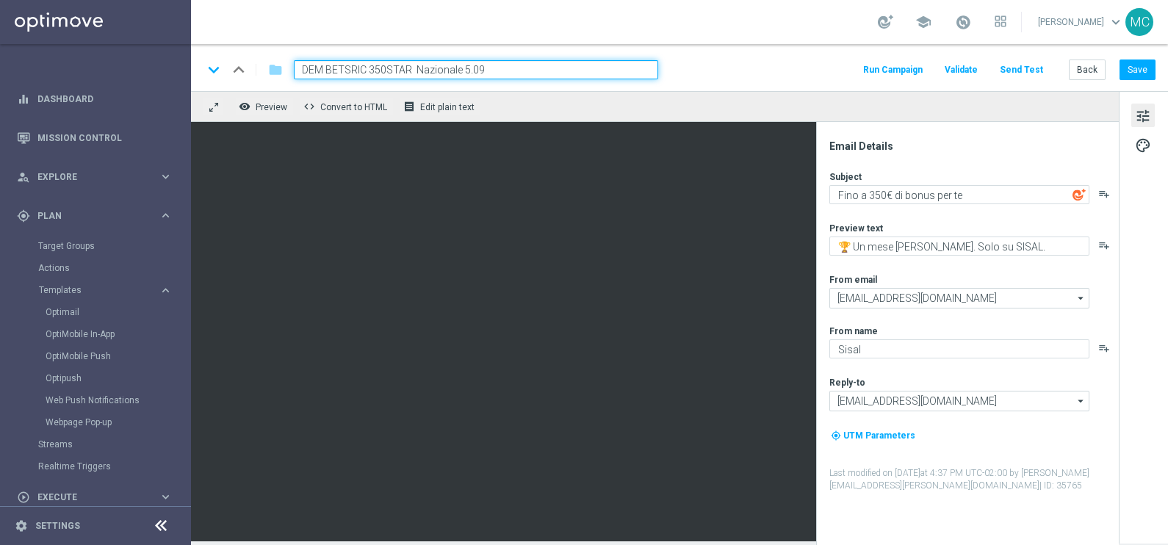
click at [349, 66] on input "DEM BETSRIC 350STAR Nazionale 5.09" at bounding box center [476, 69] width 364 height 19
click at [503, 70] on input "DEM BETRIC 350STAR Nazionale 5.09" at bounding box center [476, 69] width 364 height 19
drag, startPoint x: 404, startPoint y: 64, endPoint x: 364, endPoint y: 66, distance: 40.5
click at [364, 66] on input "DEM BETRIC 350STAR Nazionale 5.09" at bounding box center [476, 69] width 364 height 19
type input "DEM BETRIC STAR350 Nazionale 5.09"
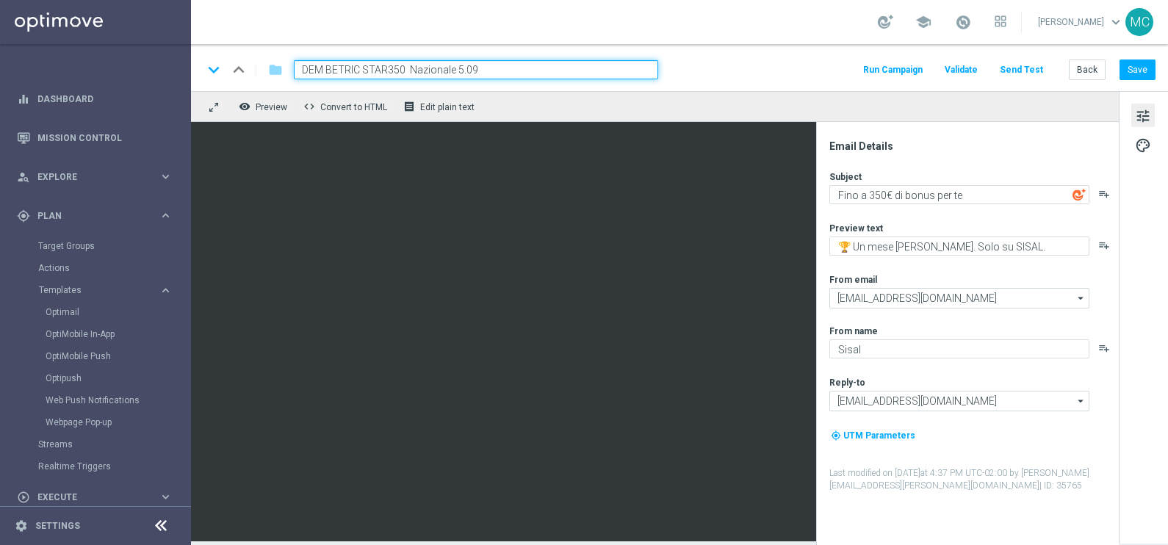
click at [736, 71] on div "keyboard_arrow_down keyboard_arrow_up folder DEM BETRIC STAR350 Nazionale 5.09 …" at bounding box center [679, 69] width 953 height 19
click at [1132, 64] on button "Save" at bounding box center [1138, 70] width 36 height 21
click at [533, 110] on div "remove_red_eye Preview code Convert to HTML receipt Edit plain text" at bounding box center [655, 106] width 928 height 31
click at [563, 72] on input "DEM BETRIC STAR350 Nazionale 5.09" at bounding box center [476, 69] width 364 height 19
click at [714, 65] on div "keyboard_arrow_down keyboard_arrow_up folder DEM BETRIC STAR350 Nazionale 5.09 …" at bounding box center [679, 69] width 953 height 19
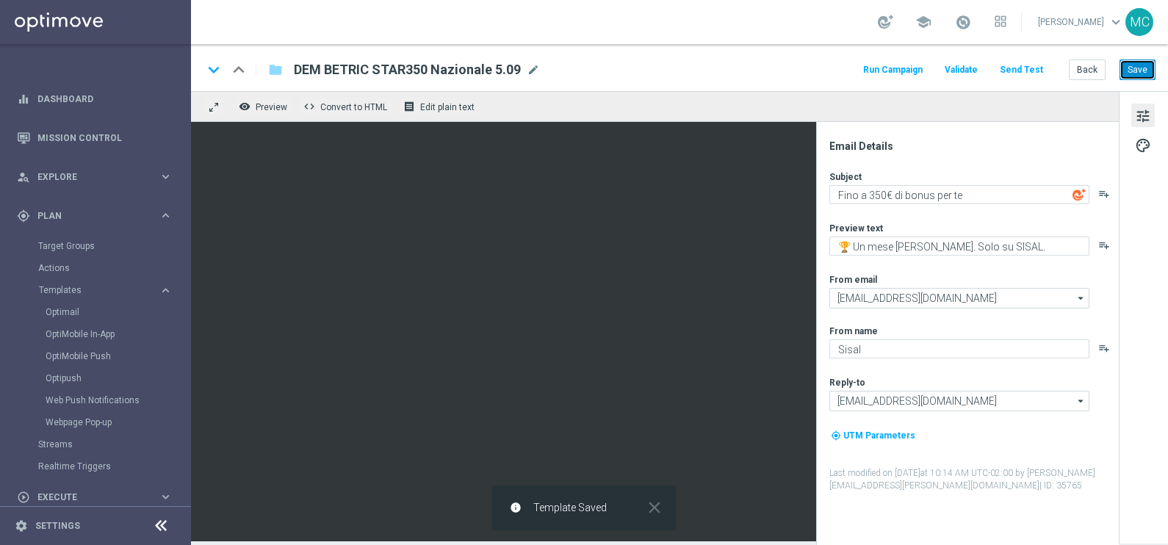
click at [1137, 71] on button "Save" at bounding box center [1138, 70] width 36 height 21
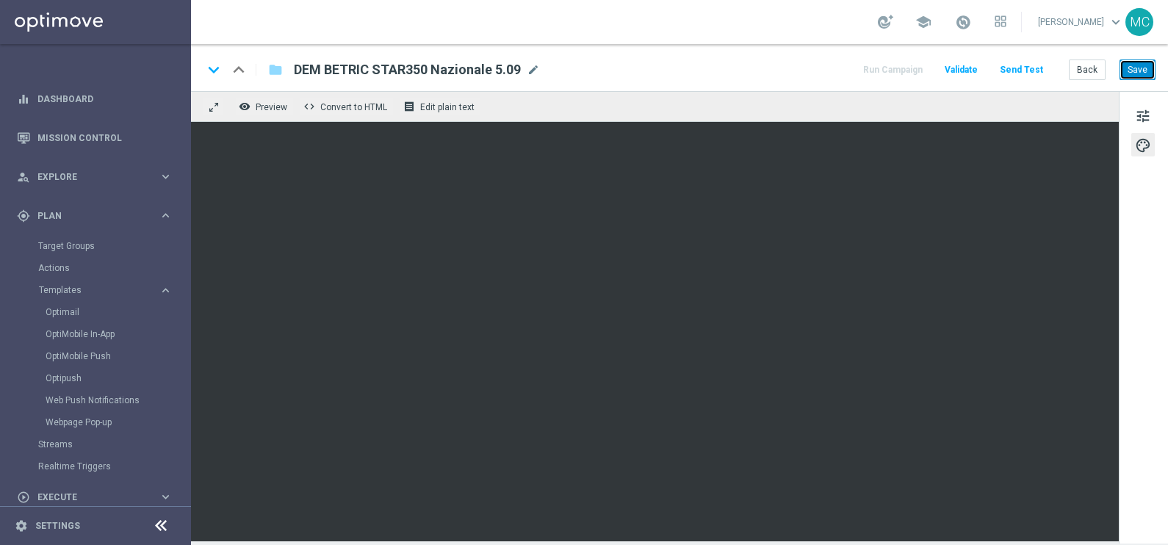
click at [1135, 73] on button "Save" at bounding box center [1138, 70] width 36 height 21
click at [1136, 74] on button "Save" at bounding box center [1138, 70] width 36 height 21
click at [892, 70] on button "Run Campaign" at bounding box center [893, 70] width 64 height 20
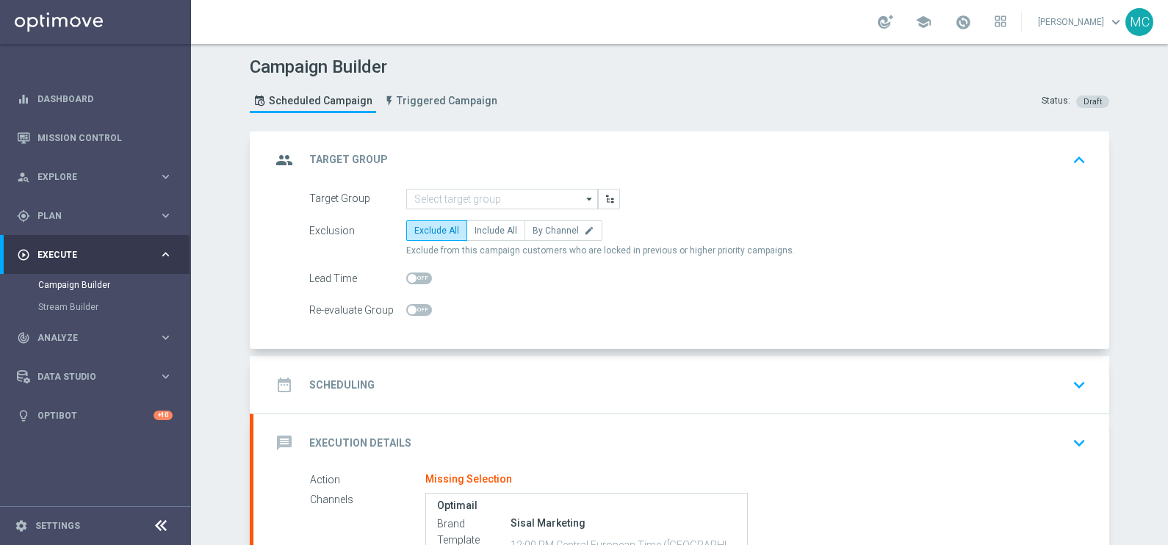
click at [583, 198] on icon "arrow_drop_down" at bounding box center [590, 199] width 15 height 19
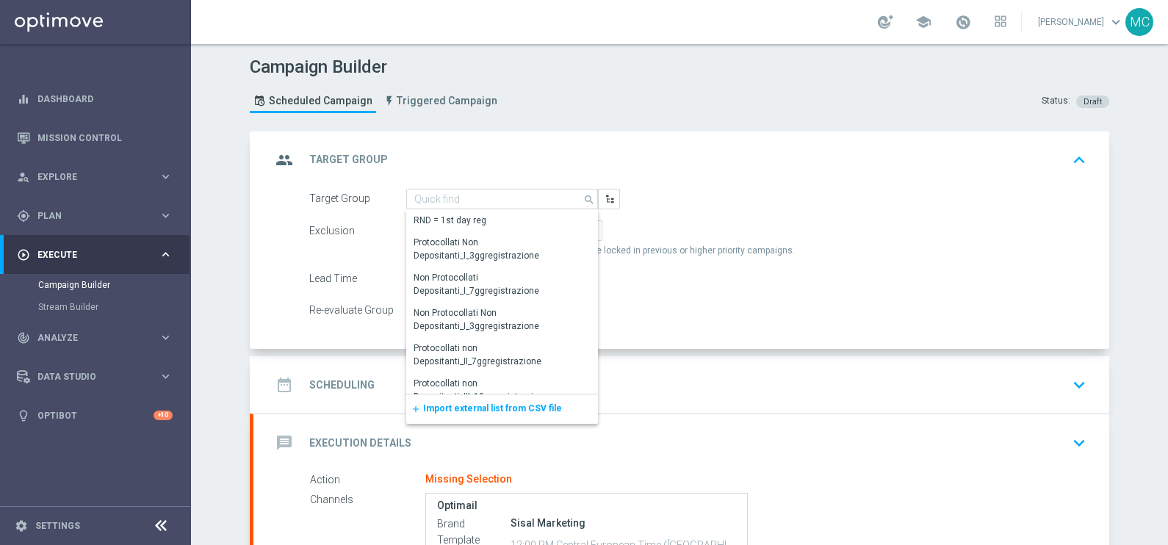
click at [481, 405] on span "Import external list from CSV file" at bounding box center [492, 408] width 139 height 10
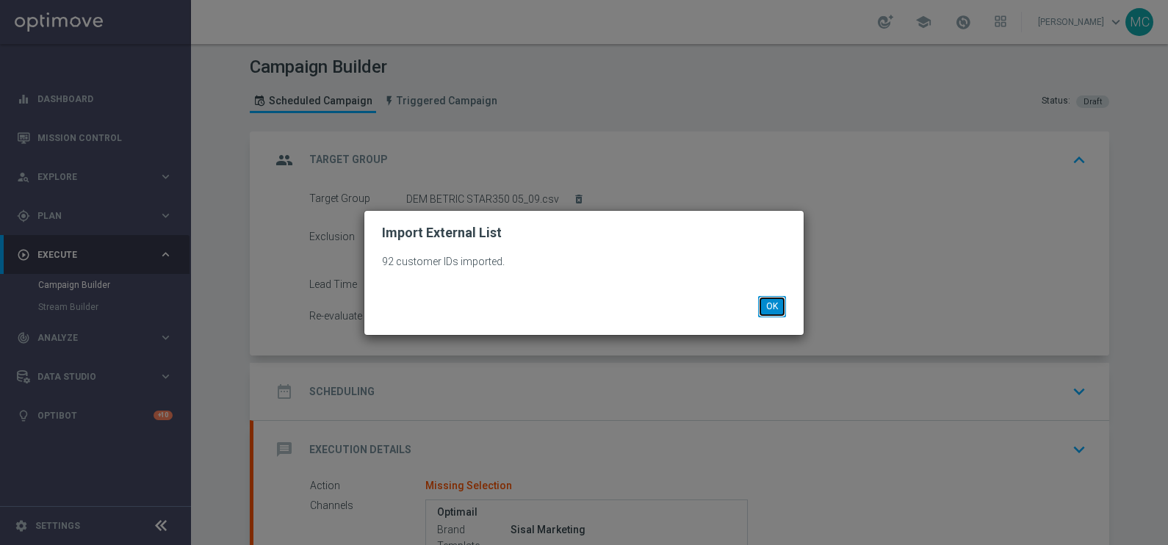
click at [781, 307] on button "OK" at bounding box center [772, 306] width 28 height 21
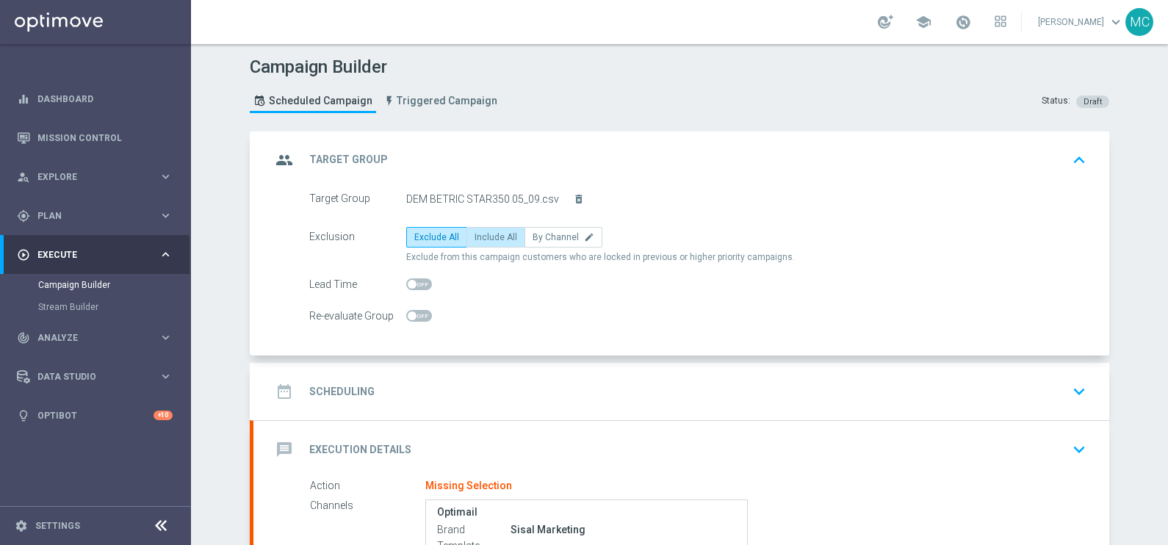
click at [492, 234] on span "Include All" at bounding box center [496, 237] width 43 height 10
click at [484, 235] on input "Include All" at bounding box center [480, 240] width 10 height 10
radio input "true"
click at [1079, 392] on icon "keyboard_arrow_down" at bounding box center [1079, 392] width 22 height 22
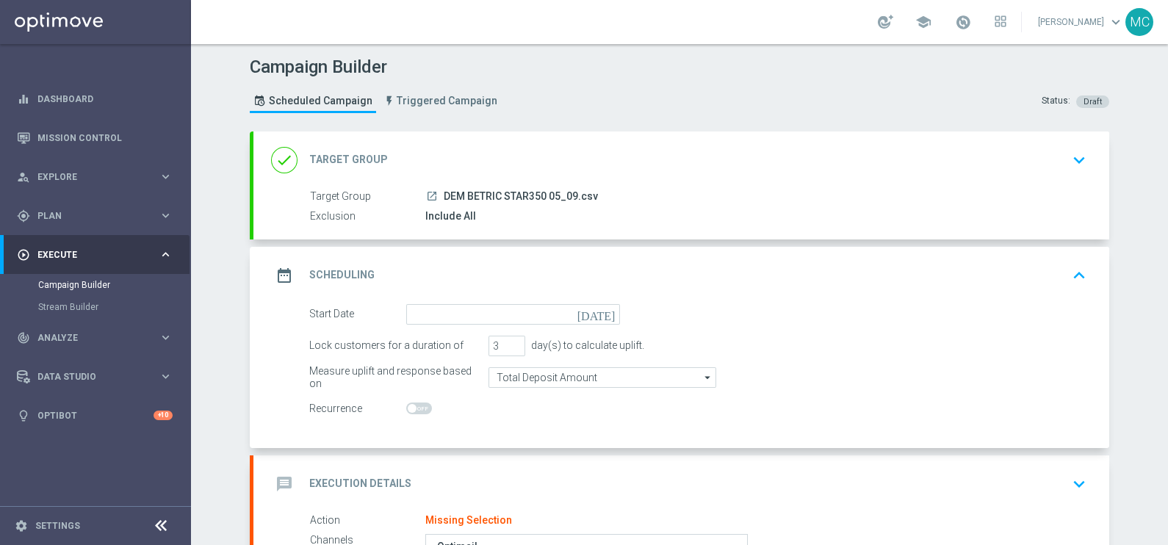
click at [602, 314] on icon "[DATE]" at bounding box center [599, 312] width 43 height 16
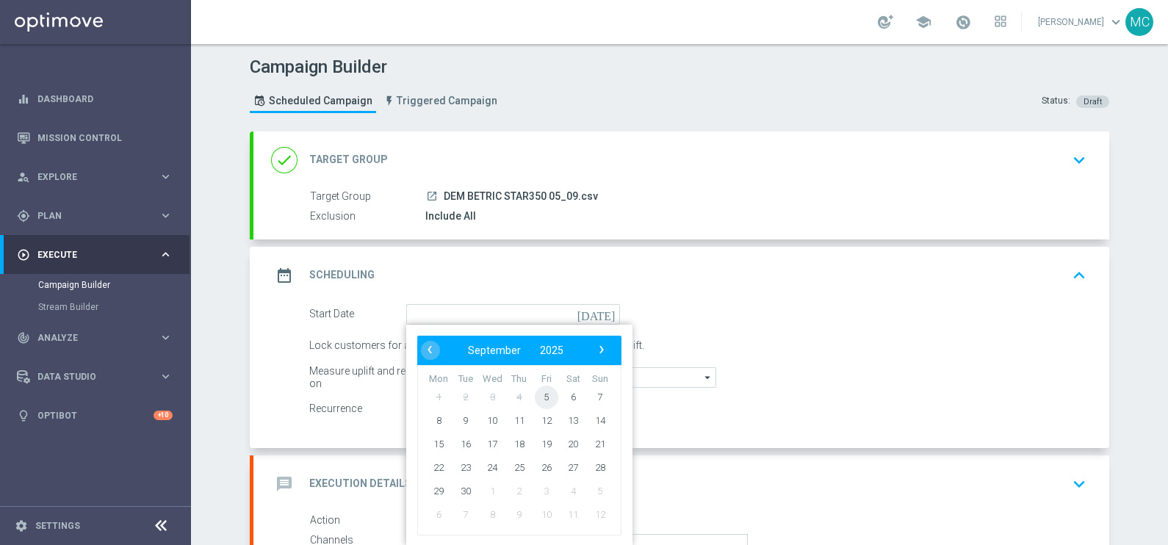
click at [536, 397] on span "5" at bounding box center [547, 397] width 24 height 24
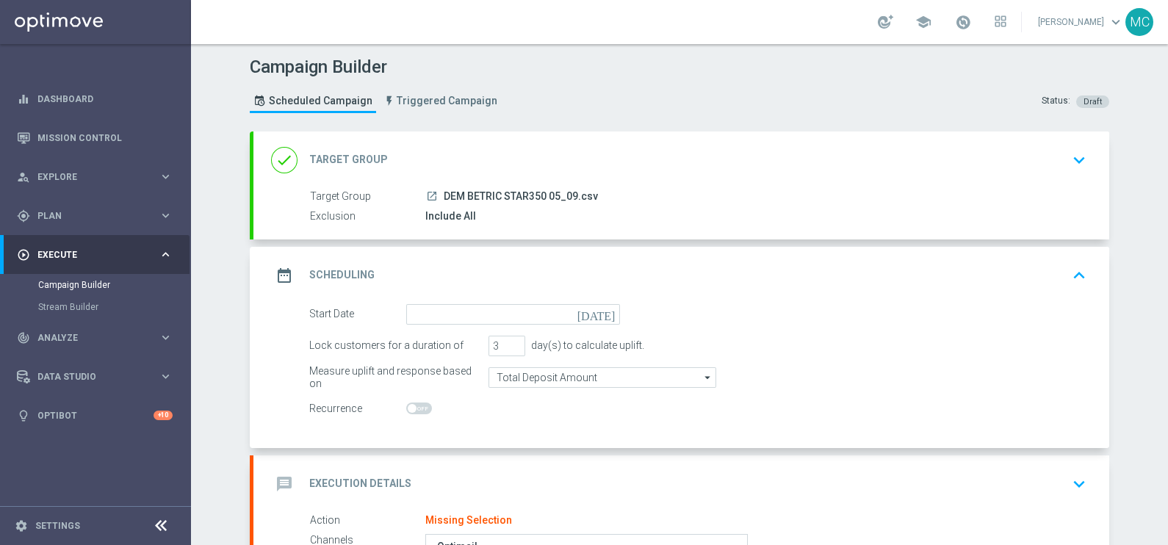
type input "[DATE]"
click at [508, 339] on input "4" at bounding box center [507, 346] width 37 height 21
click at [508, 345] on input "3" at bounding box center [507, 346] width 37 height 21
type input "2"
click at [508, 345] on input "2" at bounding box center [507, 346] width 37 height 21
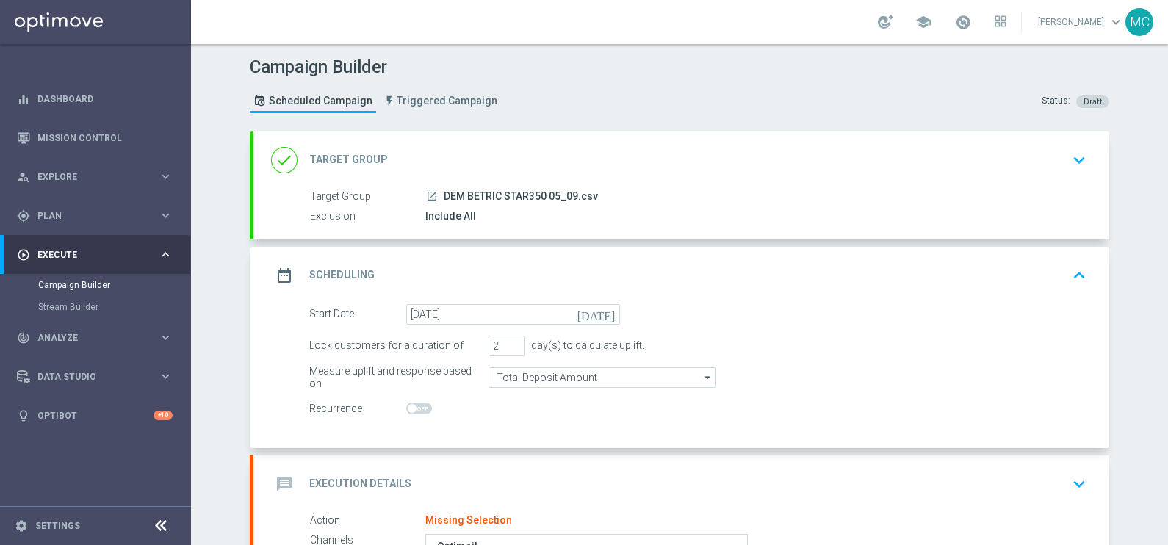
click at [923, 344] on div "Lock customers for a duration of 2 day(s) to calculate uplift." at bounding box center [697, 346] width 799 height 21
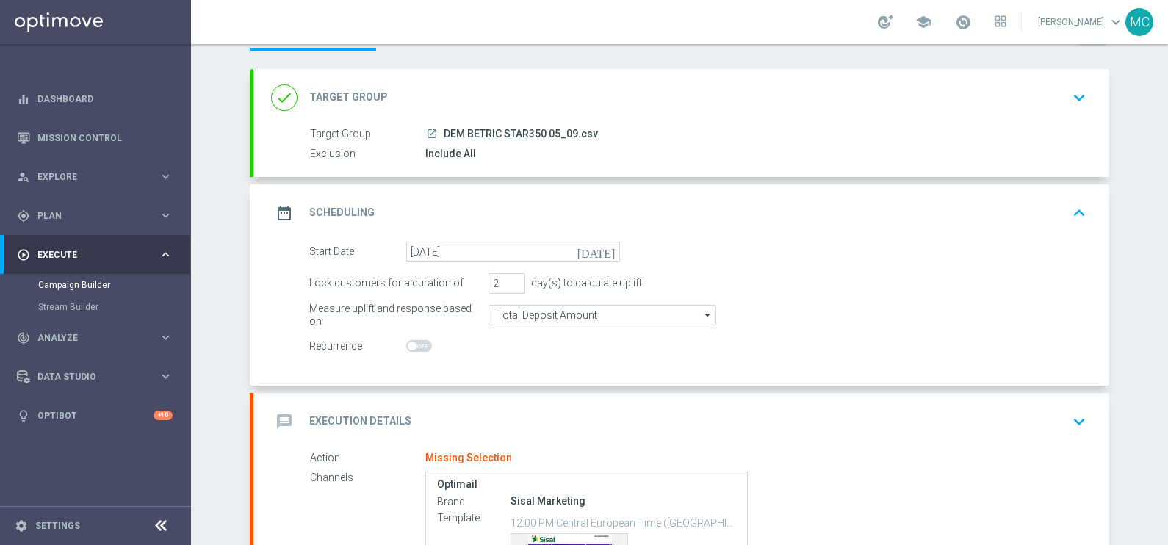
scroll to position [91, 0]
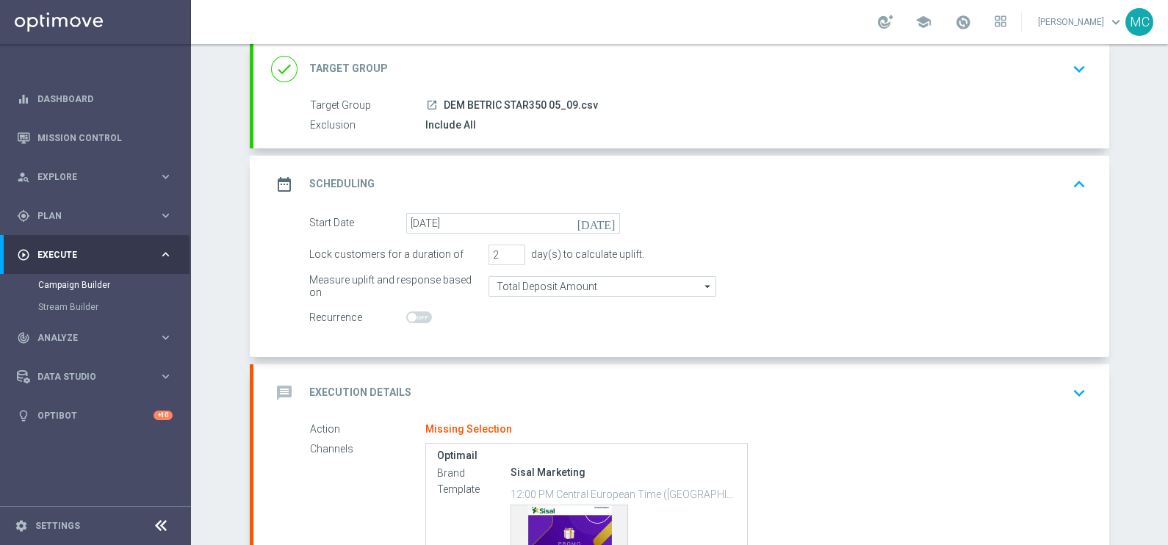
click at [1069, 379] on button "keyboard_arrow_down" at bounding box center [1079, 393] width 25 height 28
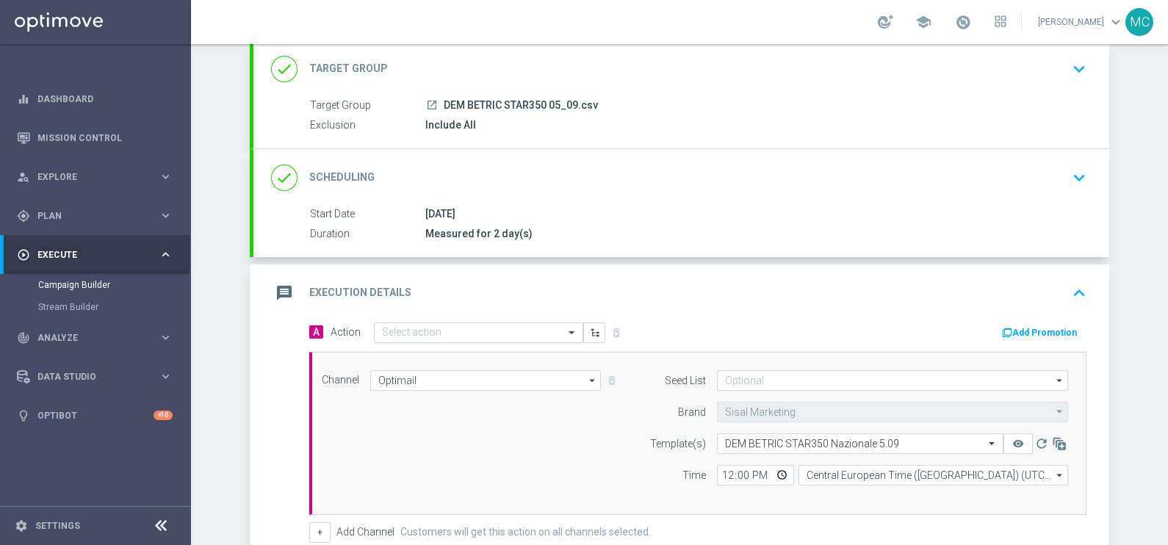
click at [432, 332] on input "text" at bounding box center [464, 333] width 164 height 12
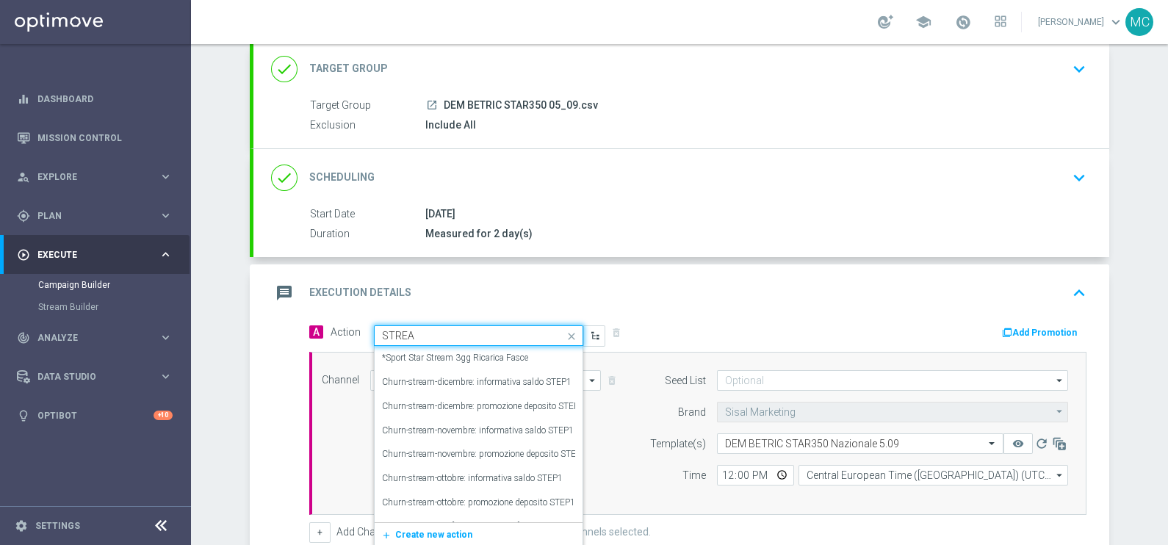
type input "STREAM"
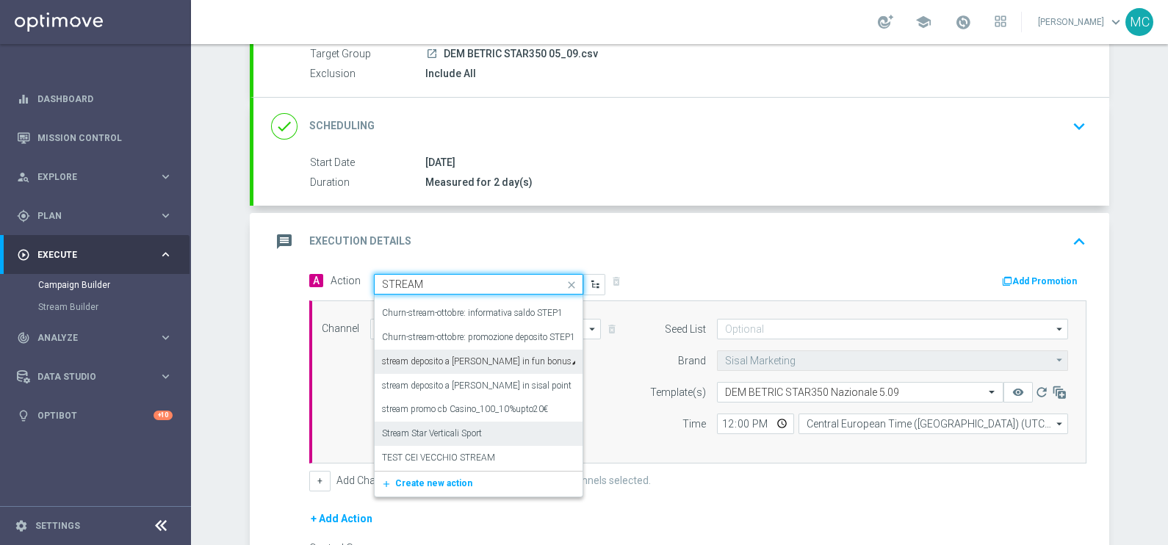
scroll to position [183, 0]
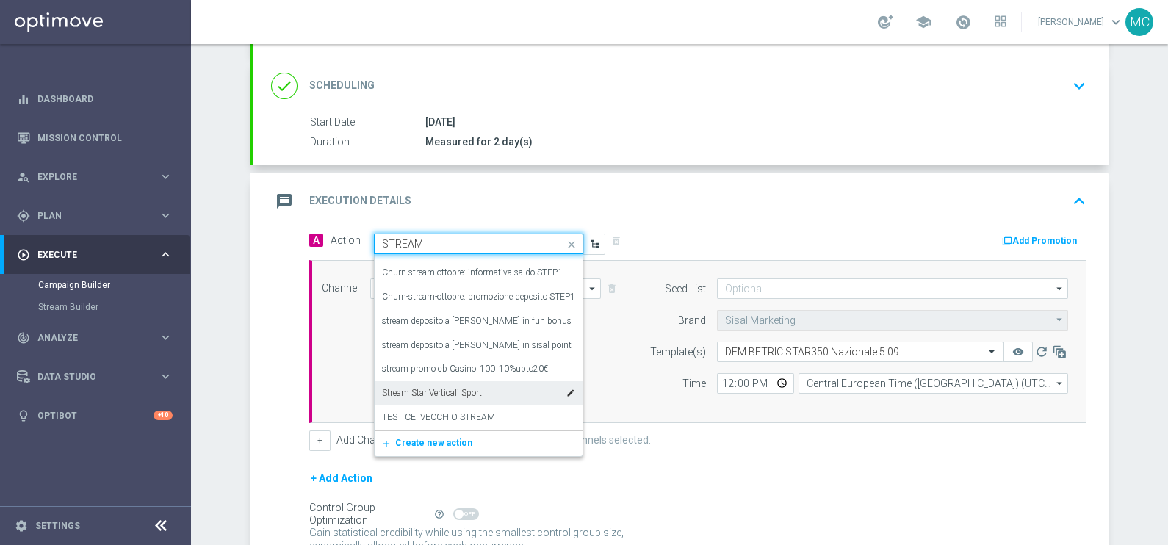
click at [432, 393] on label "Stream Star Verticali Sport" at bounding box center [432, 393] width 100 height 12
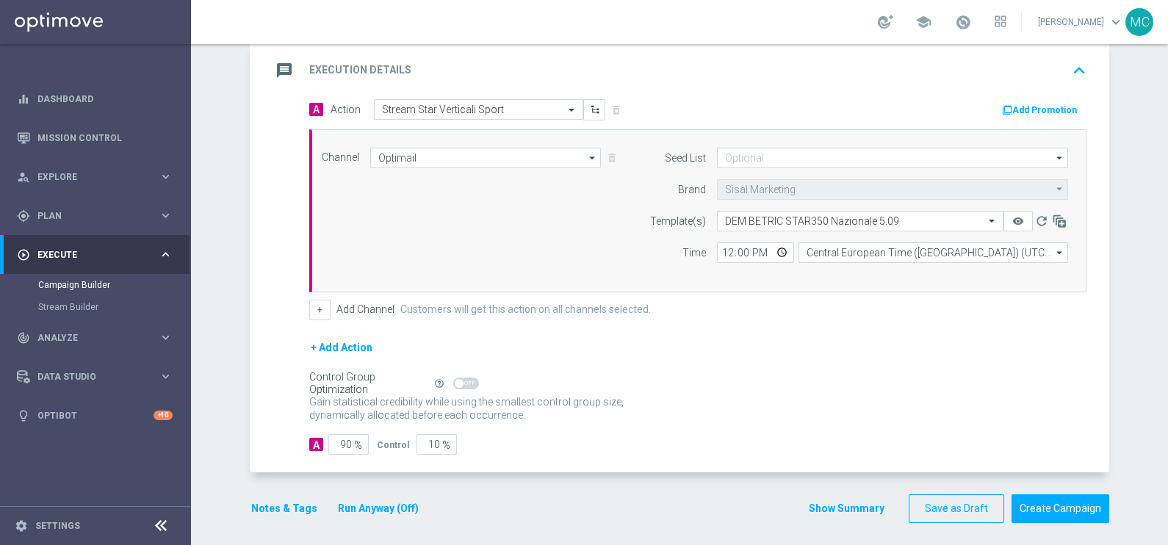
scroll to position [317, 0]
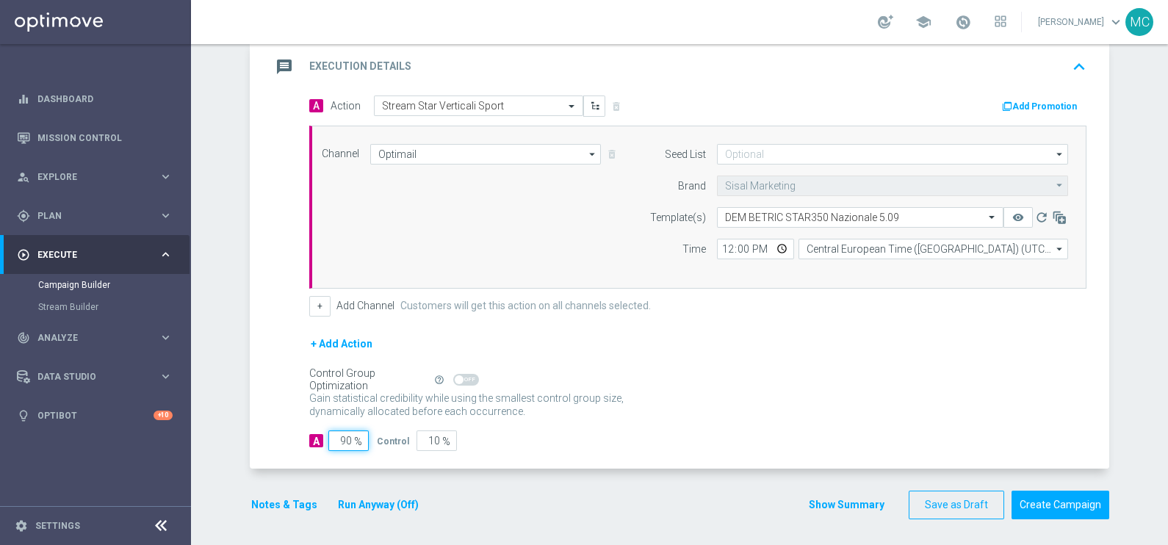
drag, startPoint x: 329, startPoint y: 436, endPoint x: 398, endPoint y: 437, distance: 68.3
click at [398, 437] on div "A 90 % Control 10 %" at bounding box center [697, 441] width 777 height 21
type input "1"
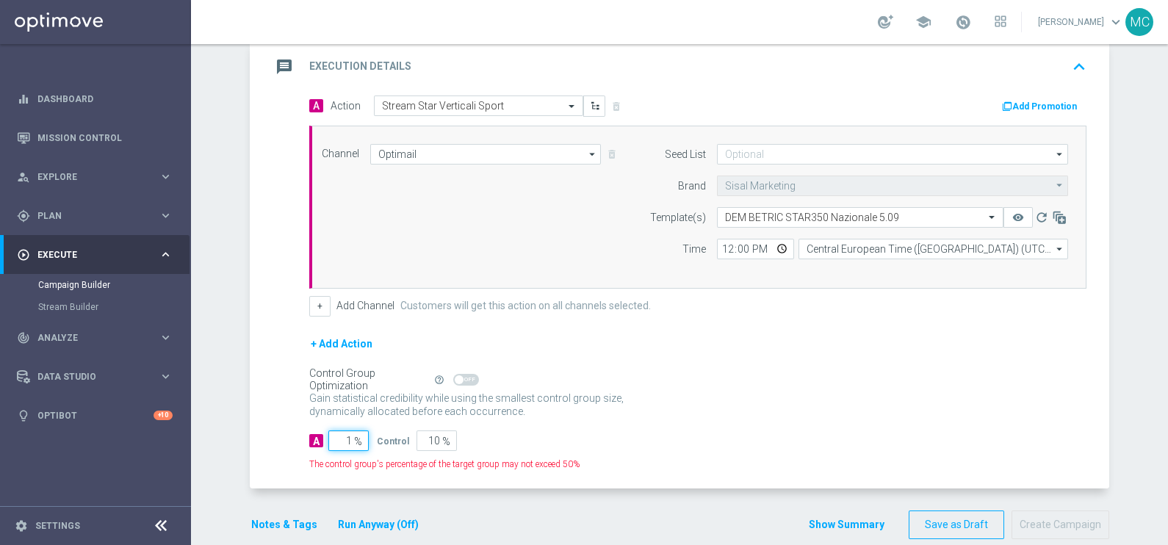
type input "99"
type input "10"
type input "90"
type input "100"
type input "0"
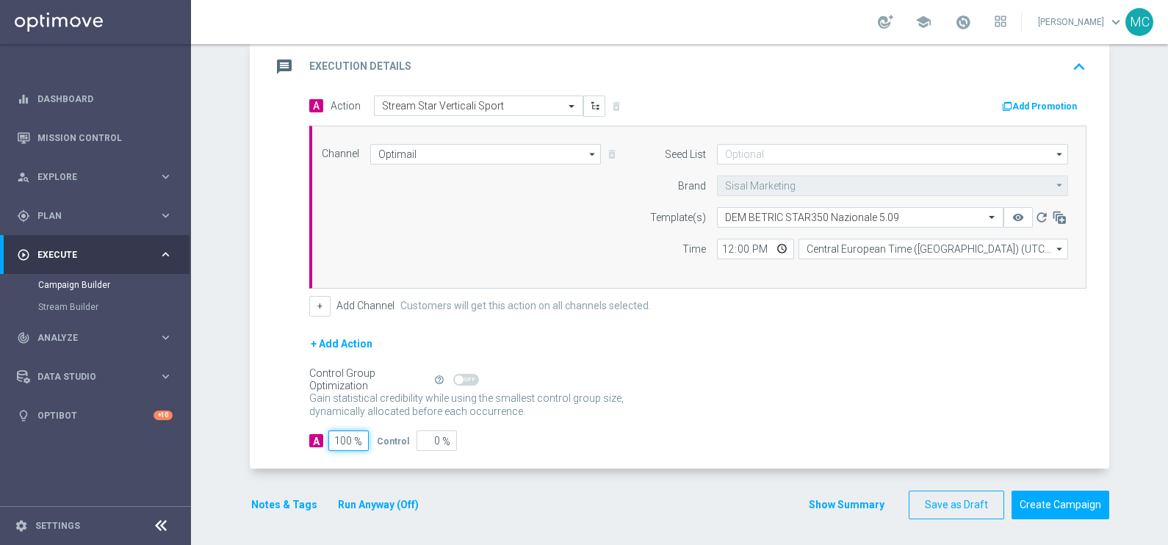
type input "100"
click at [832, 374] on div "Control Group Optimization Self Optimizing Campaign help_outline" at bounding box center [697, 380] width 777 height 16
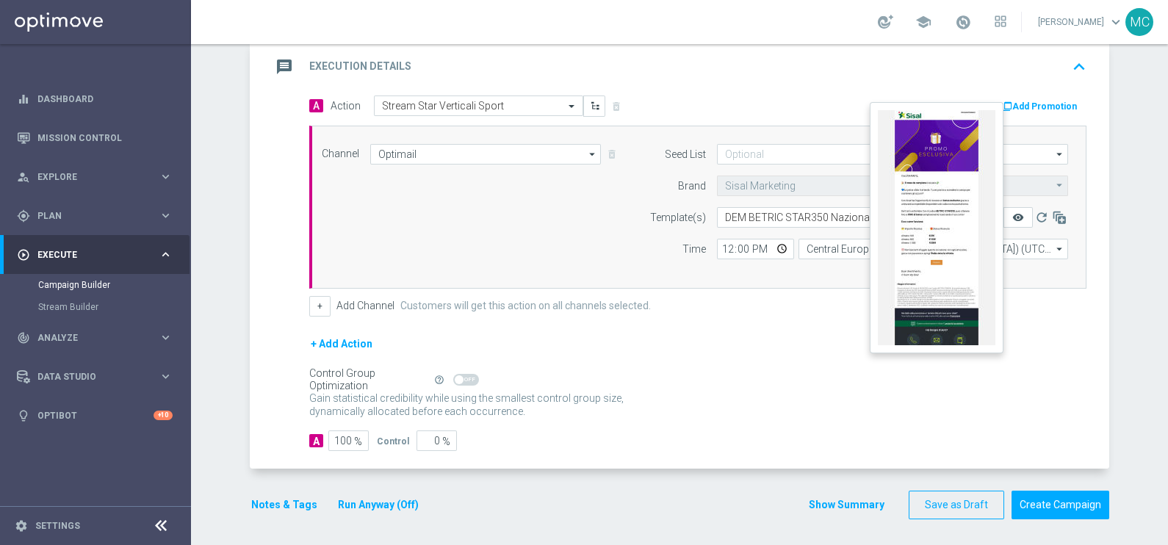
click at [1013, 214] on icon "remove_red_eye" at bounding box center [1019, 218] width 12 height 12
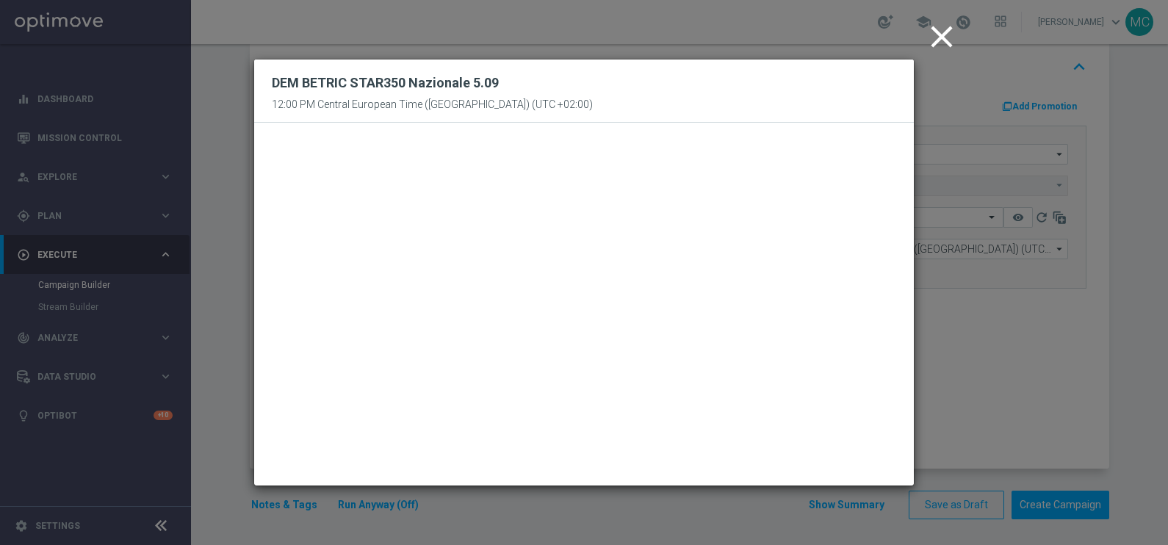
click at [951, 32] on icon "close" at bounding box center [942, 36] width 37 height 37
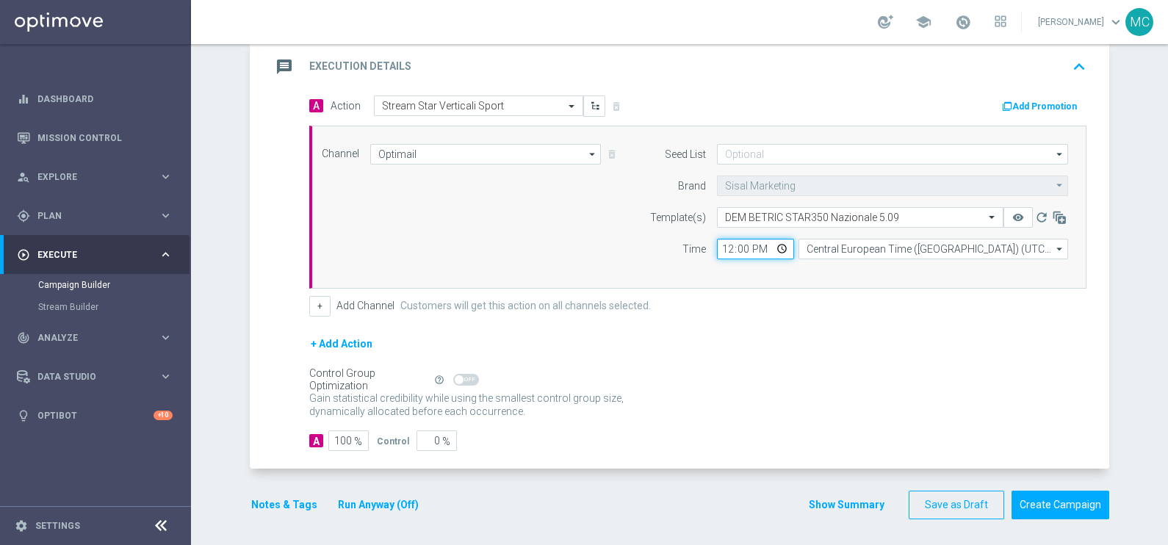
drag, startPoint x: 744, startPoint y: 248, endPoint x: 712, endPoint y: 245, distance: 31.7
click at [717, 245] on input "12:00" at bounding box center [755, 249] width 77 height 21
drag, startPoint x: 744, startPoint y: 246, endPoint x: 716, endPoint y: 245, distance: 27.2
click at [717, 245] on input "11:11" at bounding box center [755, 249] width 77 height 21
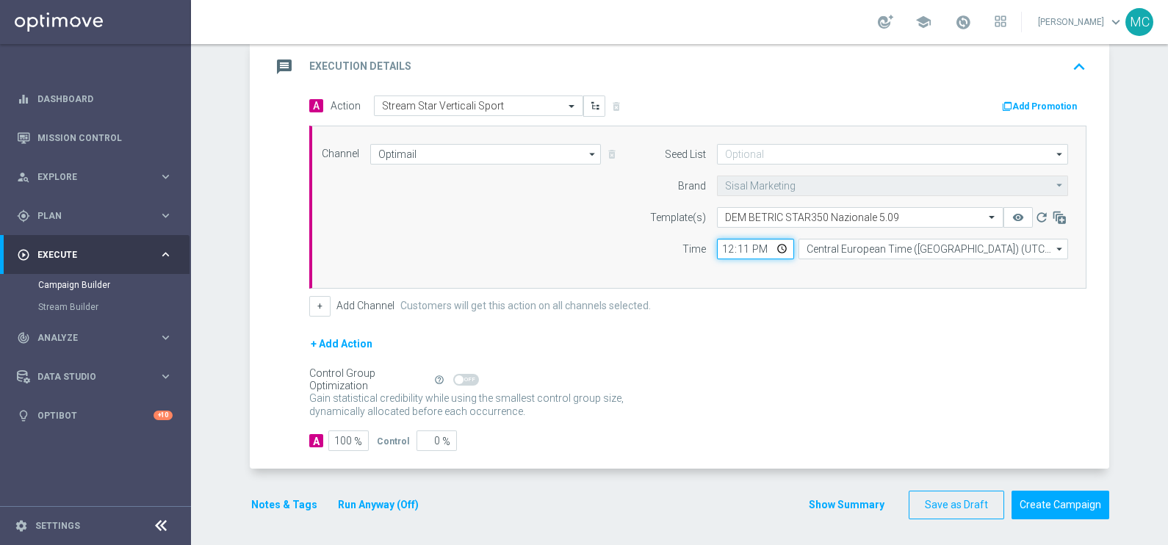
type input "12:00"
click at [799, 325] on form "A Action Select action Stream Star Verticali Sport delete_forever Add Promotion…" at bounding box center [697, 274] width 777 height 356
click at [1057, 501] on button "Create Campaign" at bounding box center [1061, 505] width 98 height 29
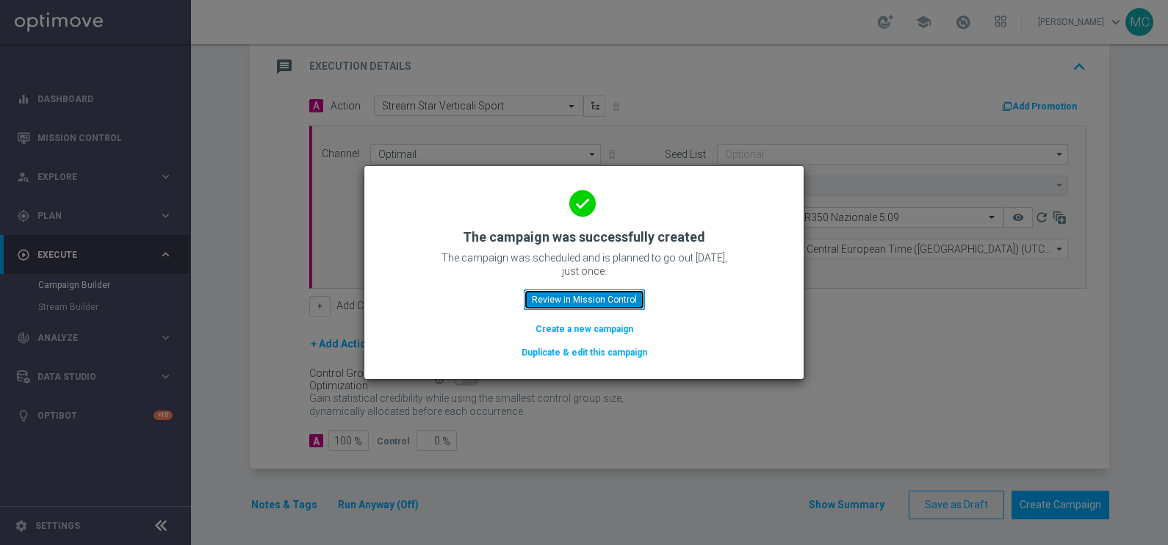
click at [605, 303] on button "Review in Mission Control" at bounding box center [584, 300] width 121 height 21
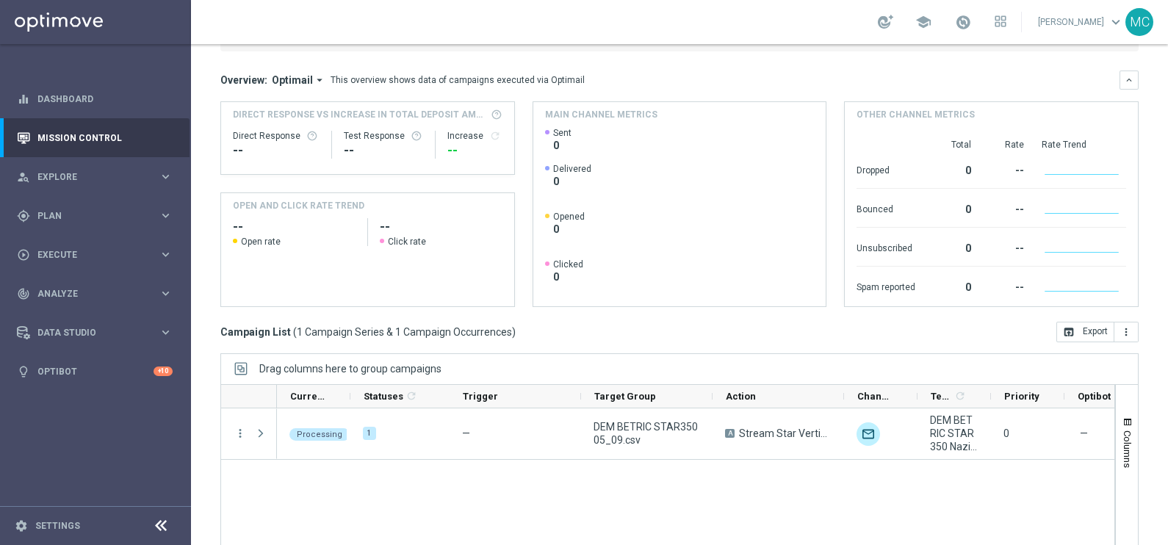
scroll to position [218, 0]
